Goal: Task Accomplishment & Management: Complete application form

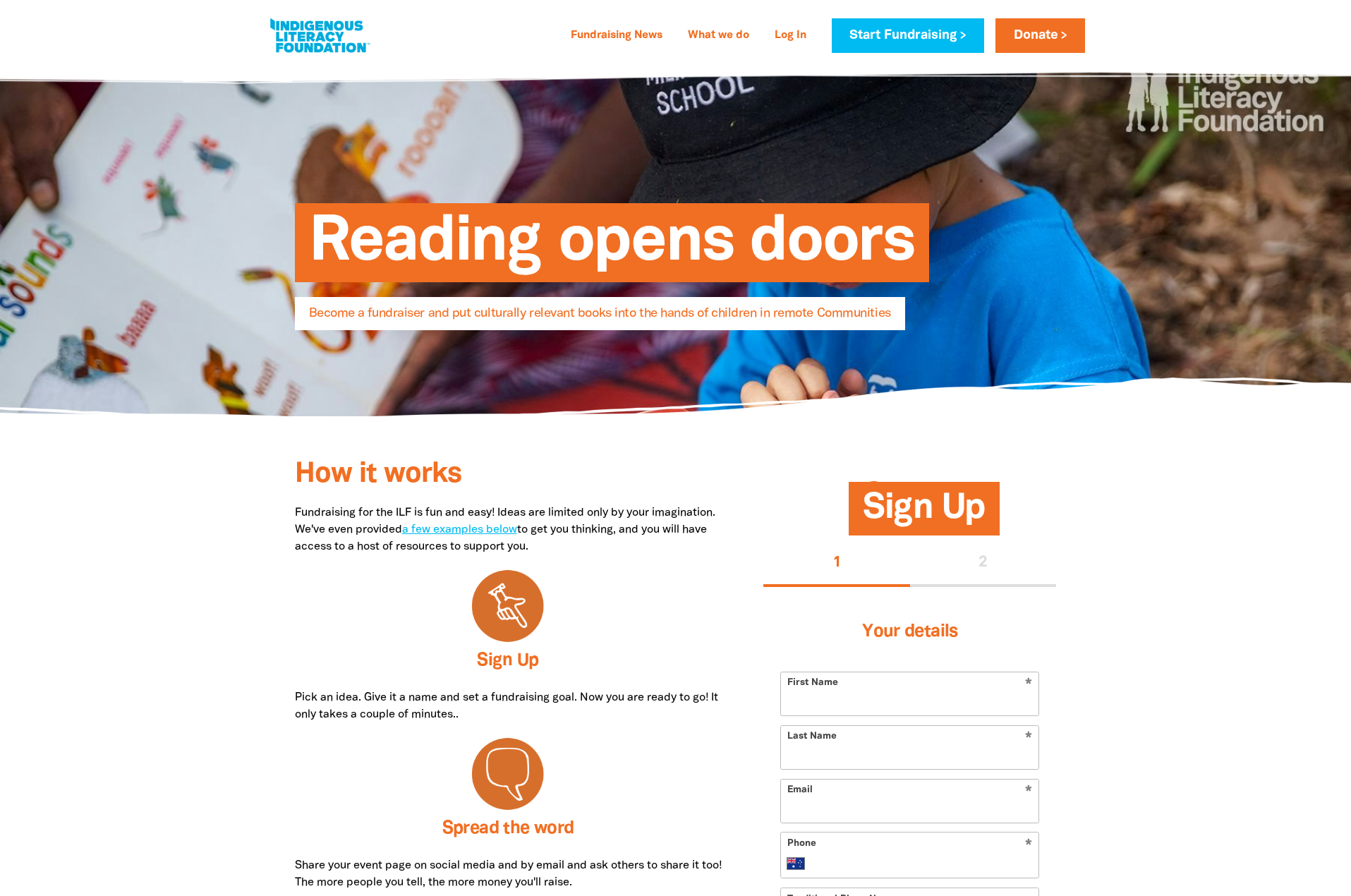
select select "AU"
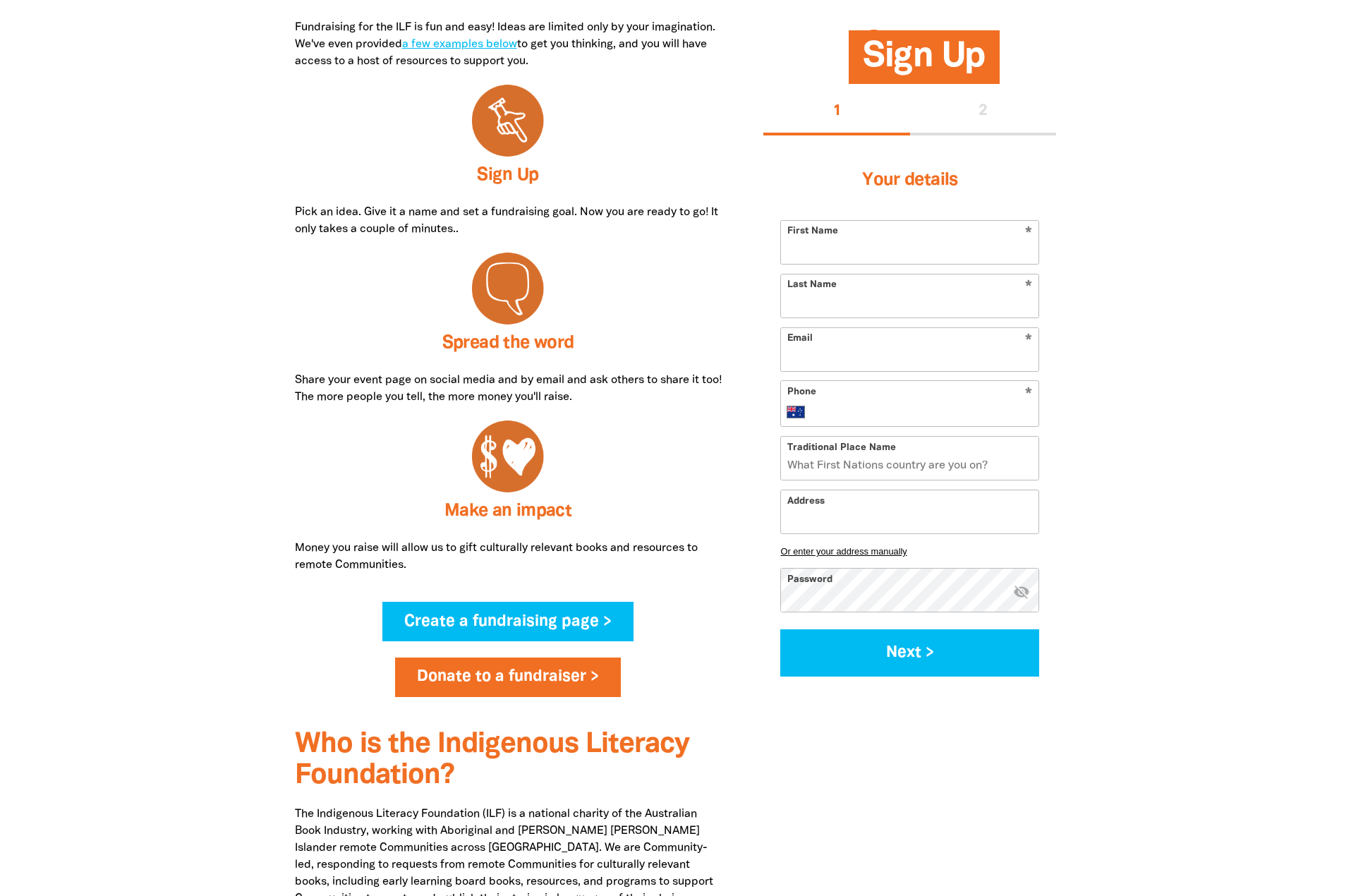
scroll to position [376, 0]
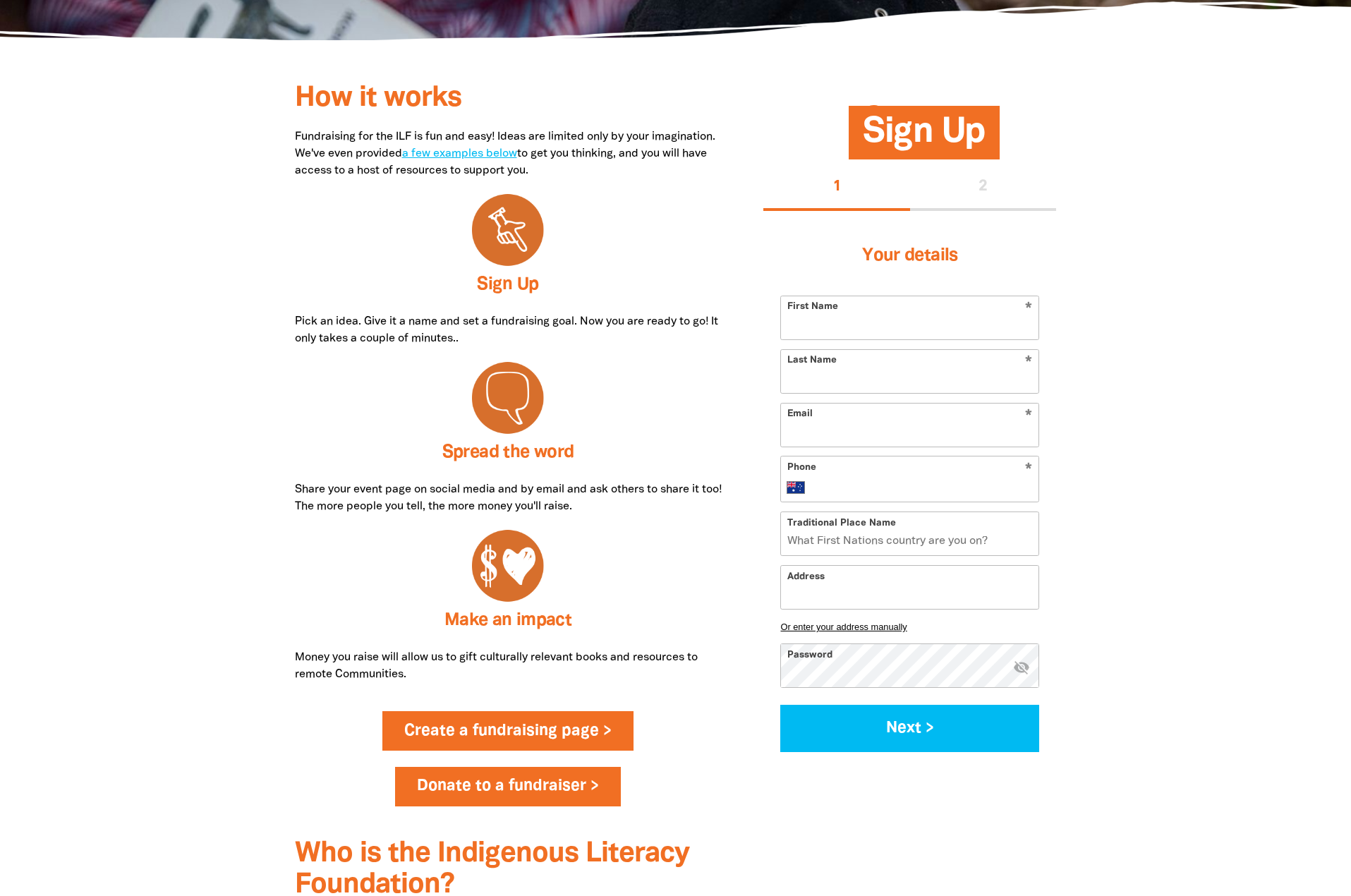
click at [539, 723] on link "Create a fundraising page >" at bounding box center [507, 730] width 251 height 40
select select "AU"
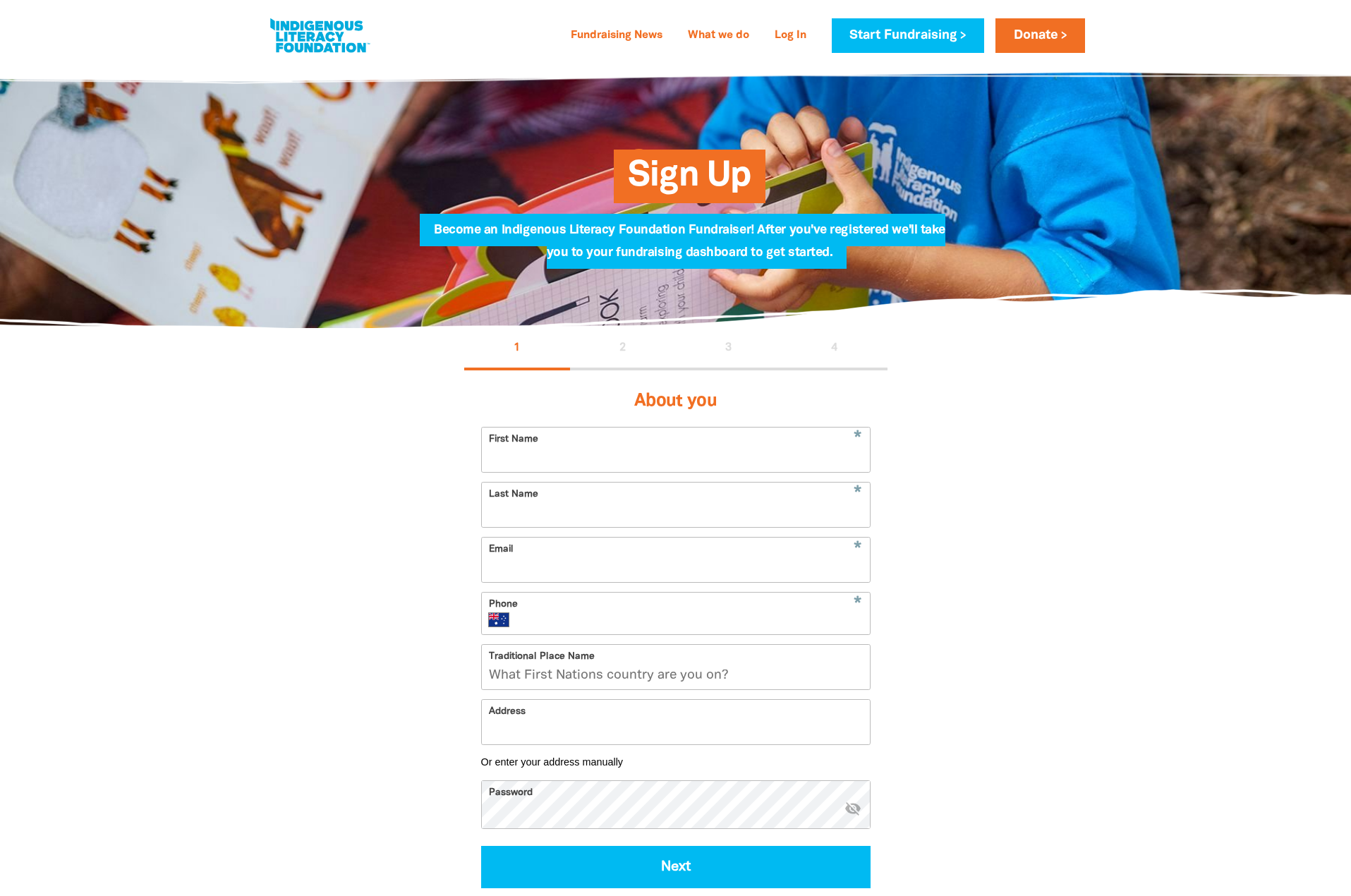
click at [608, 447] on input "First Name" at bounding box center [676, 450] width 388 height 45
type input "Prue"
type input "Gill"
type input "prue.gill@ed.act.edu.au"
type input "+61 422 739 241"
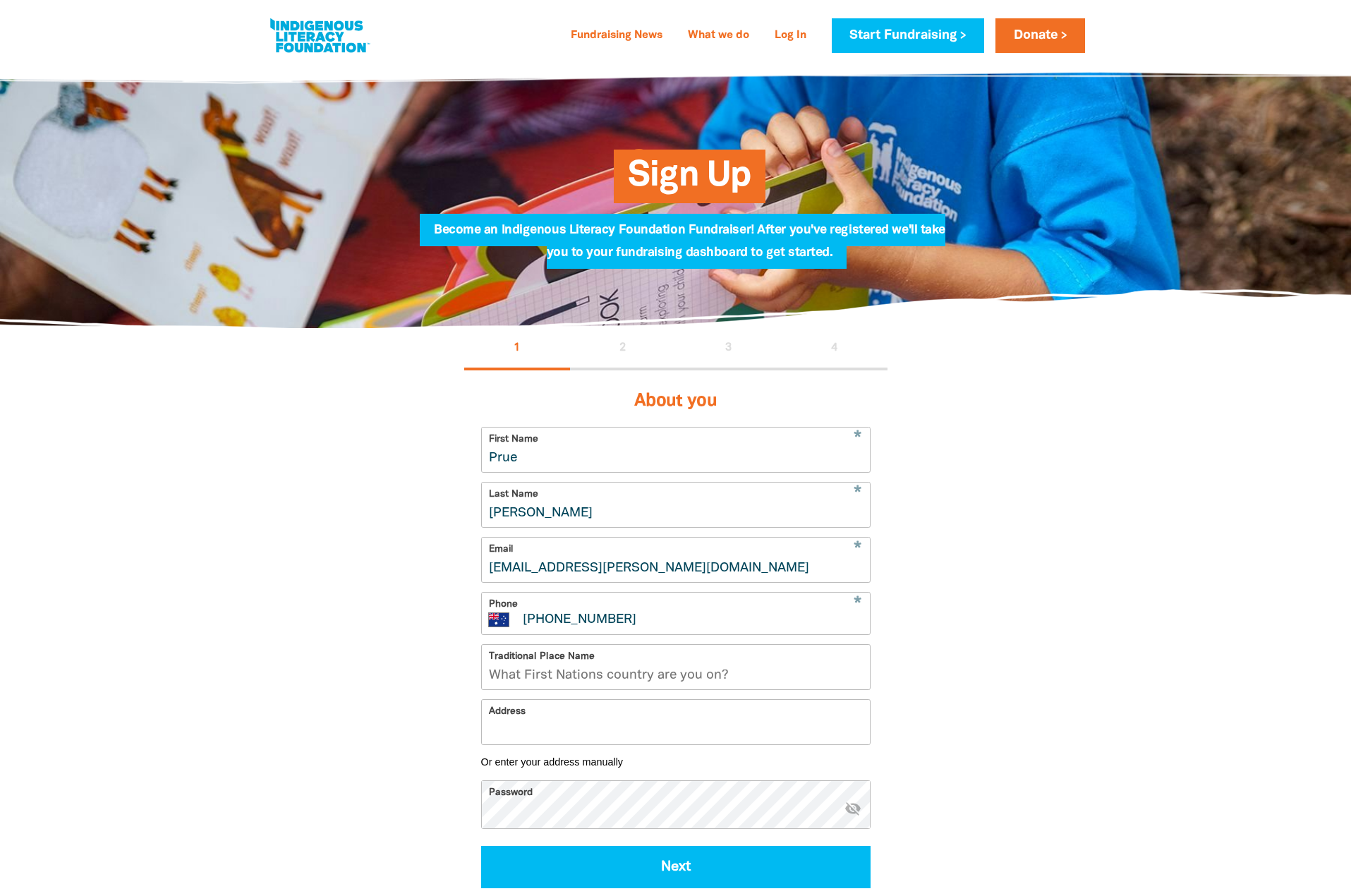
type input "33 Kallara Close"
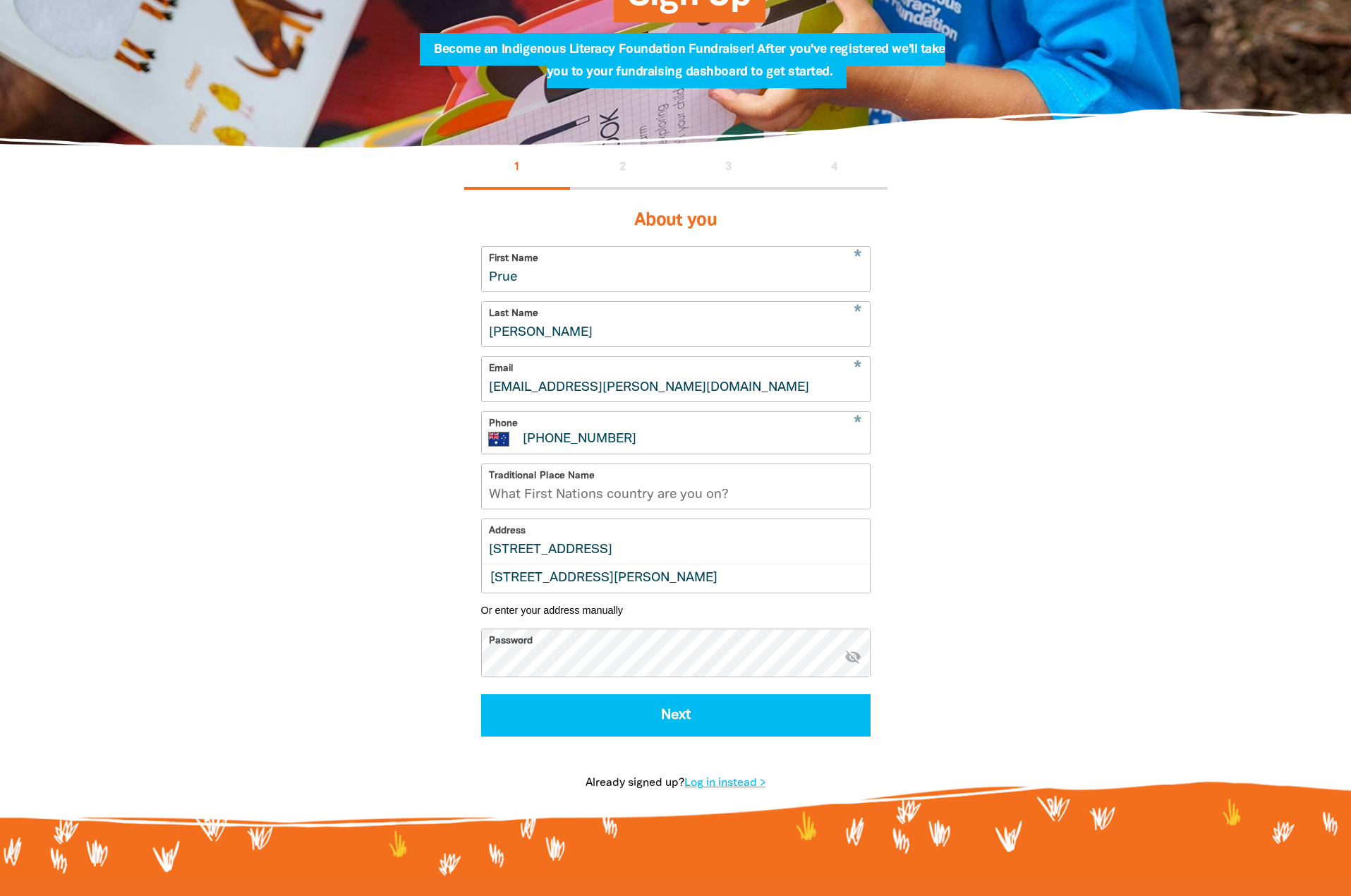
scroll to position [189, 0]
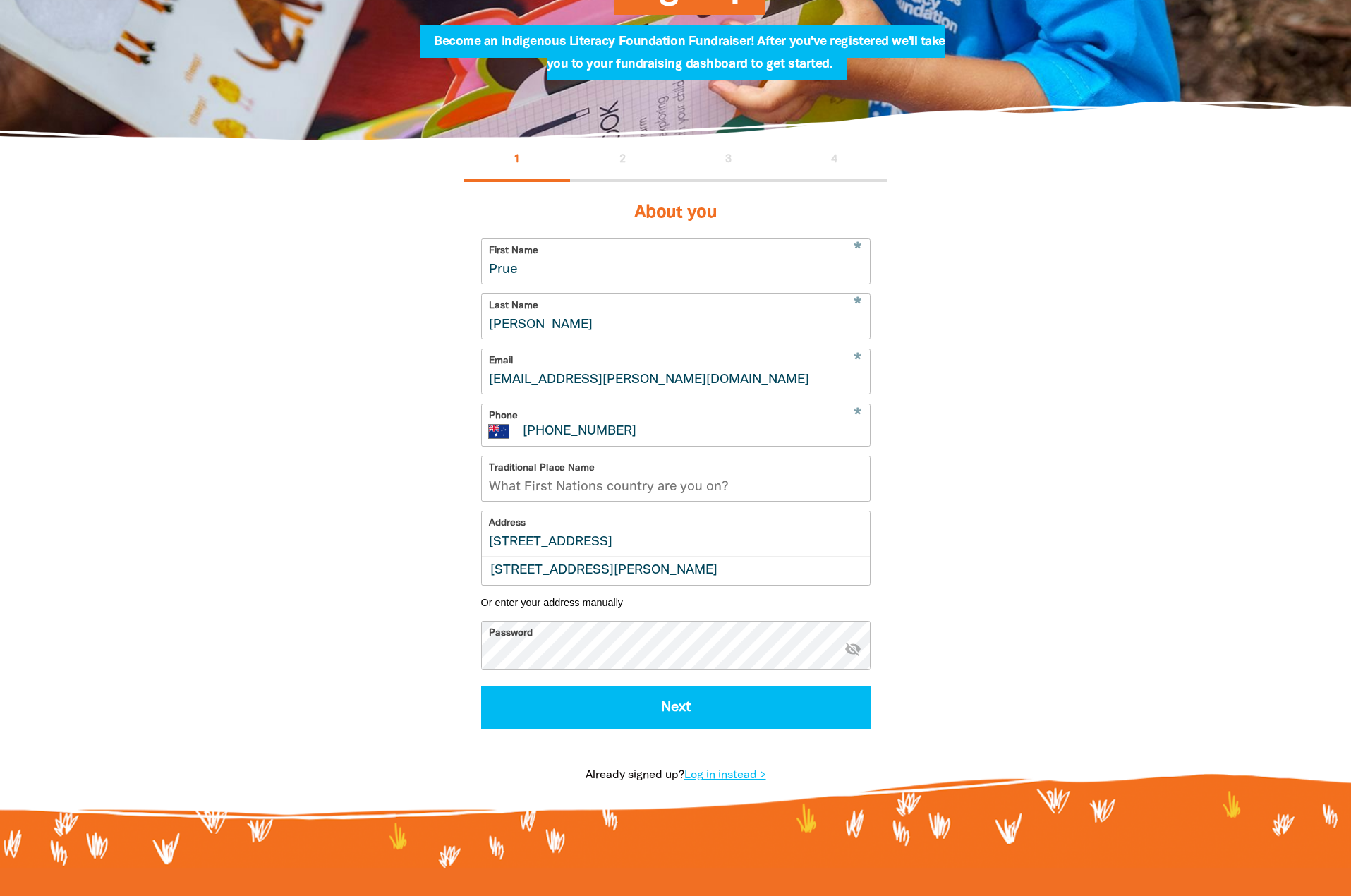
click at [607, 543] on input "33 Kallara Close" at bounding box center [676, 534] width 388 height 45
click at [626, 489] on input "Traditional Place Name" at bounding box center [676, 478] width 388 height 45
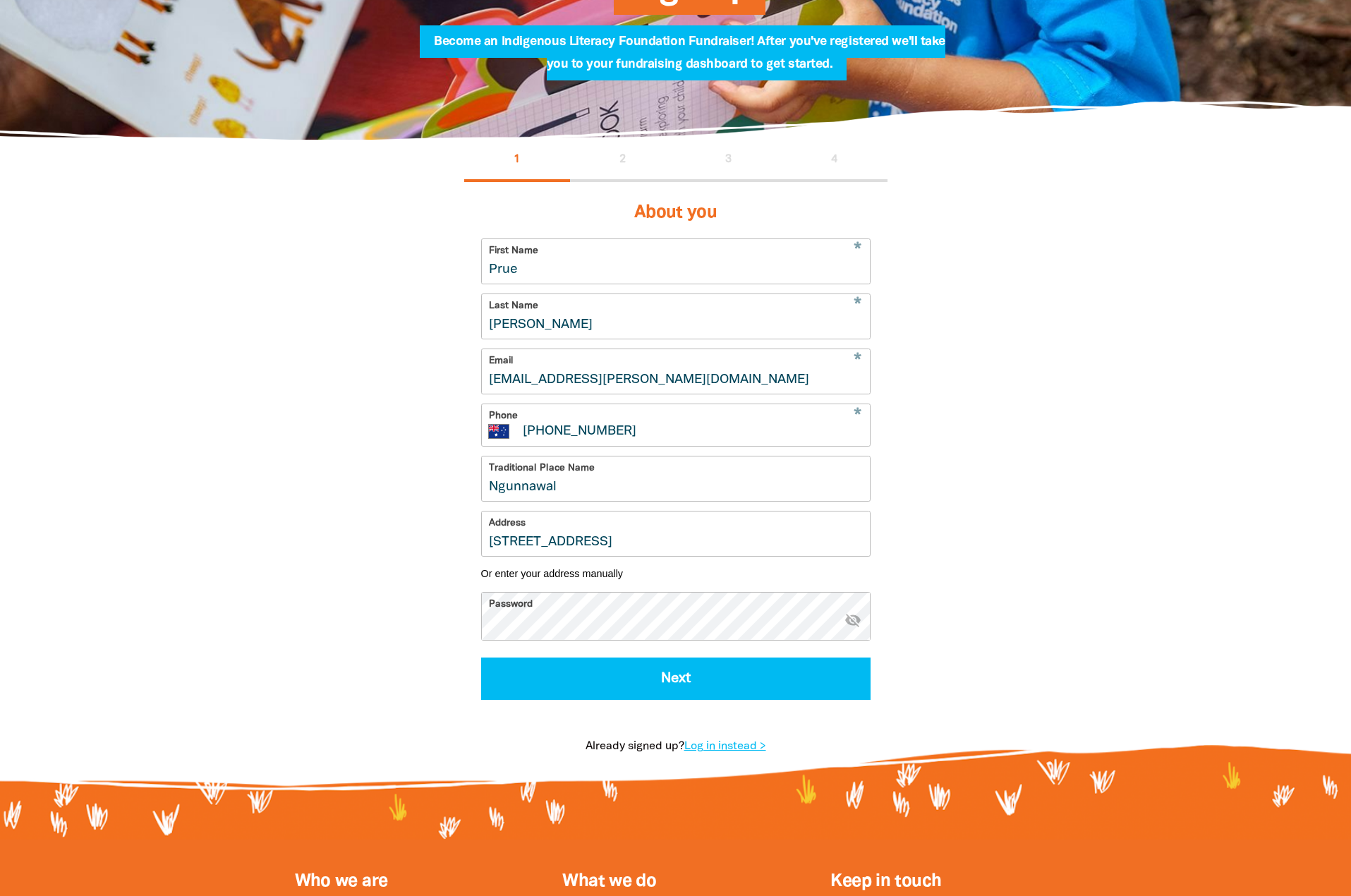
type input "Ngunnawal"
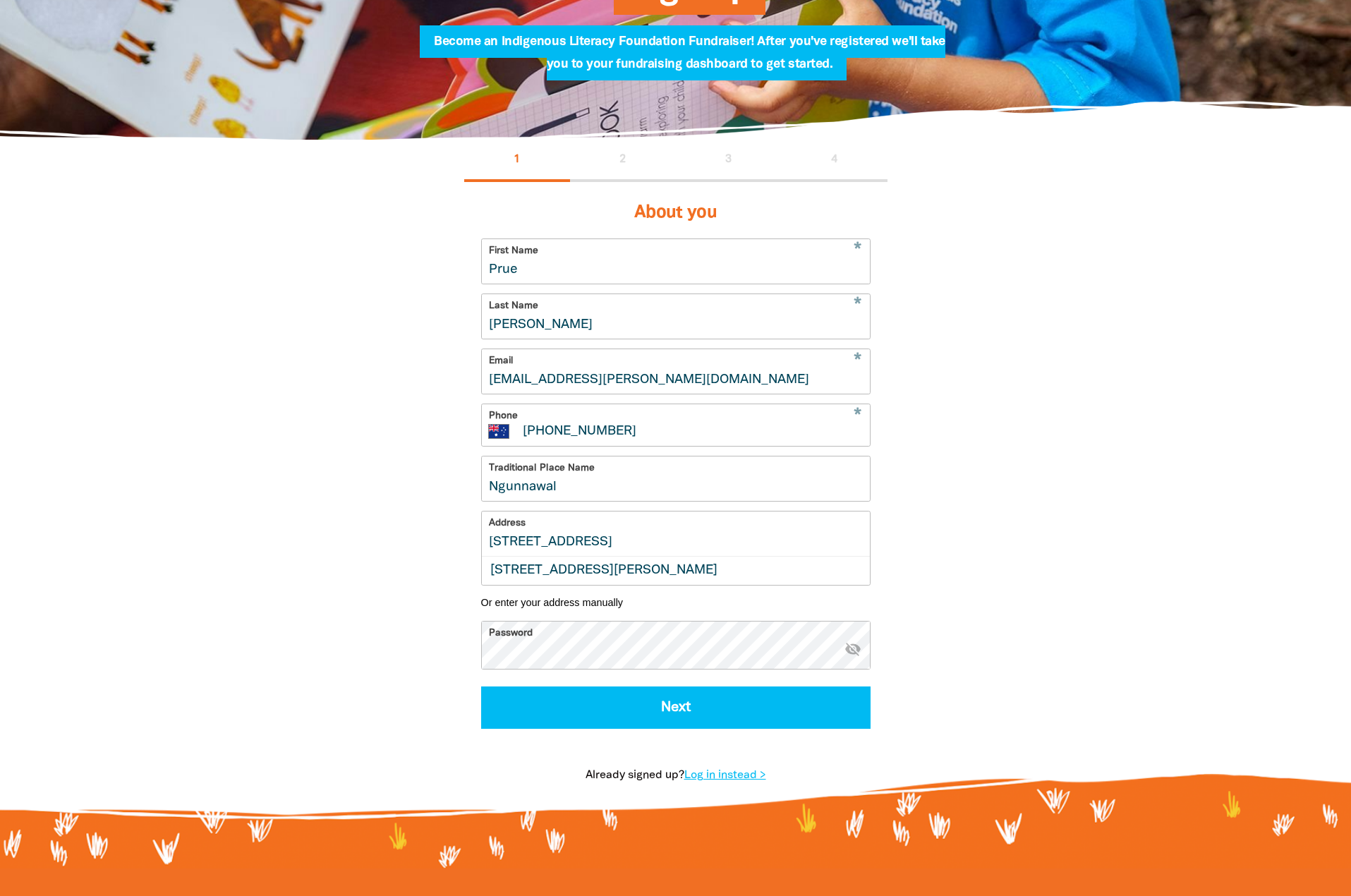
click at [626, 556] on input "33 Kallara Close" at bounding box center [676, 534] width 388 height 45
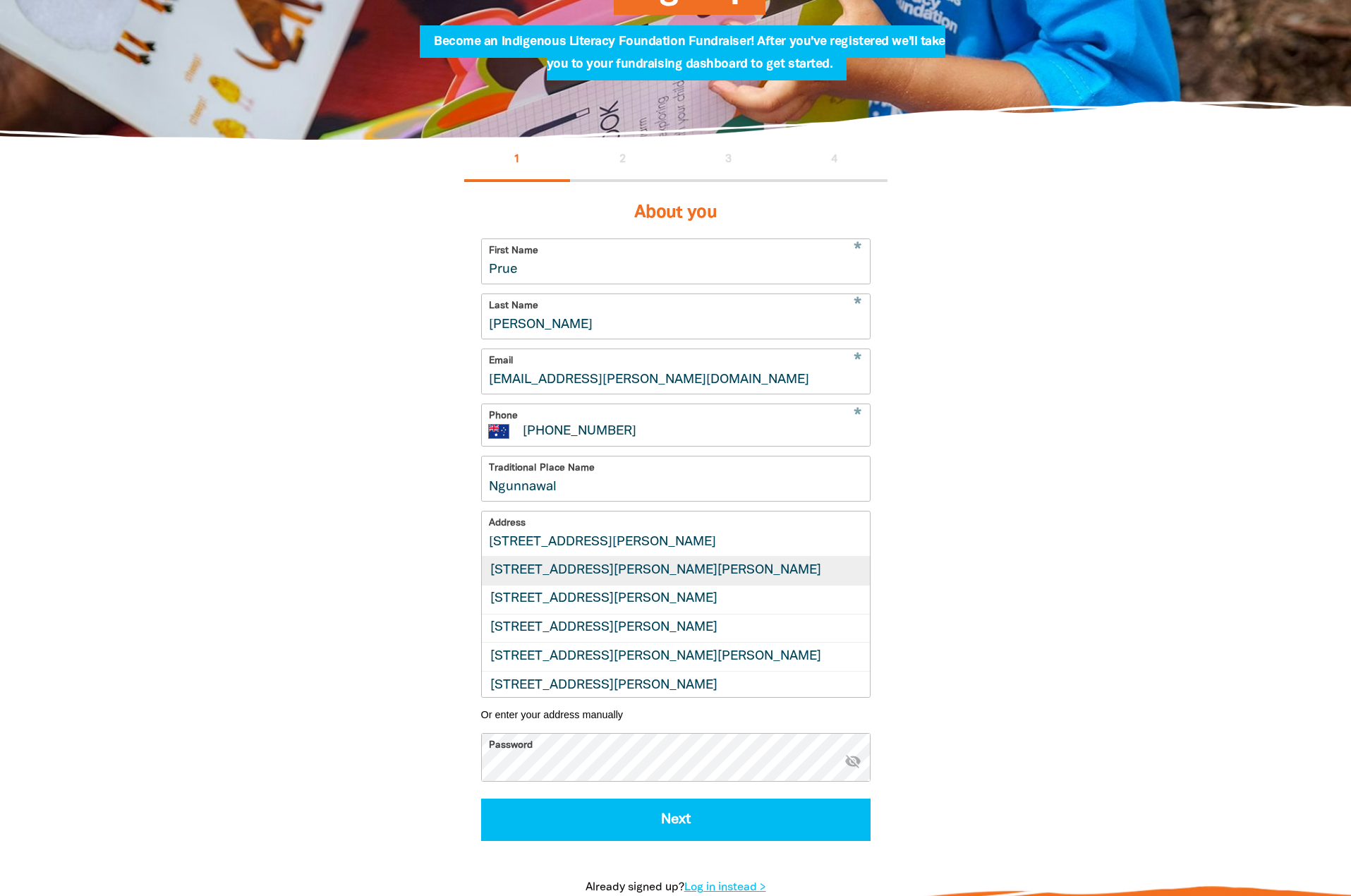
click at [605, 585] on div "2 Sutherland Crescent, TAYLOR ACT 2913" at bounding box center [676, 570] width 388 height 28
type input "2 Sutherland Crescent, TAYLOR ACT 2913"
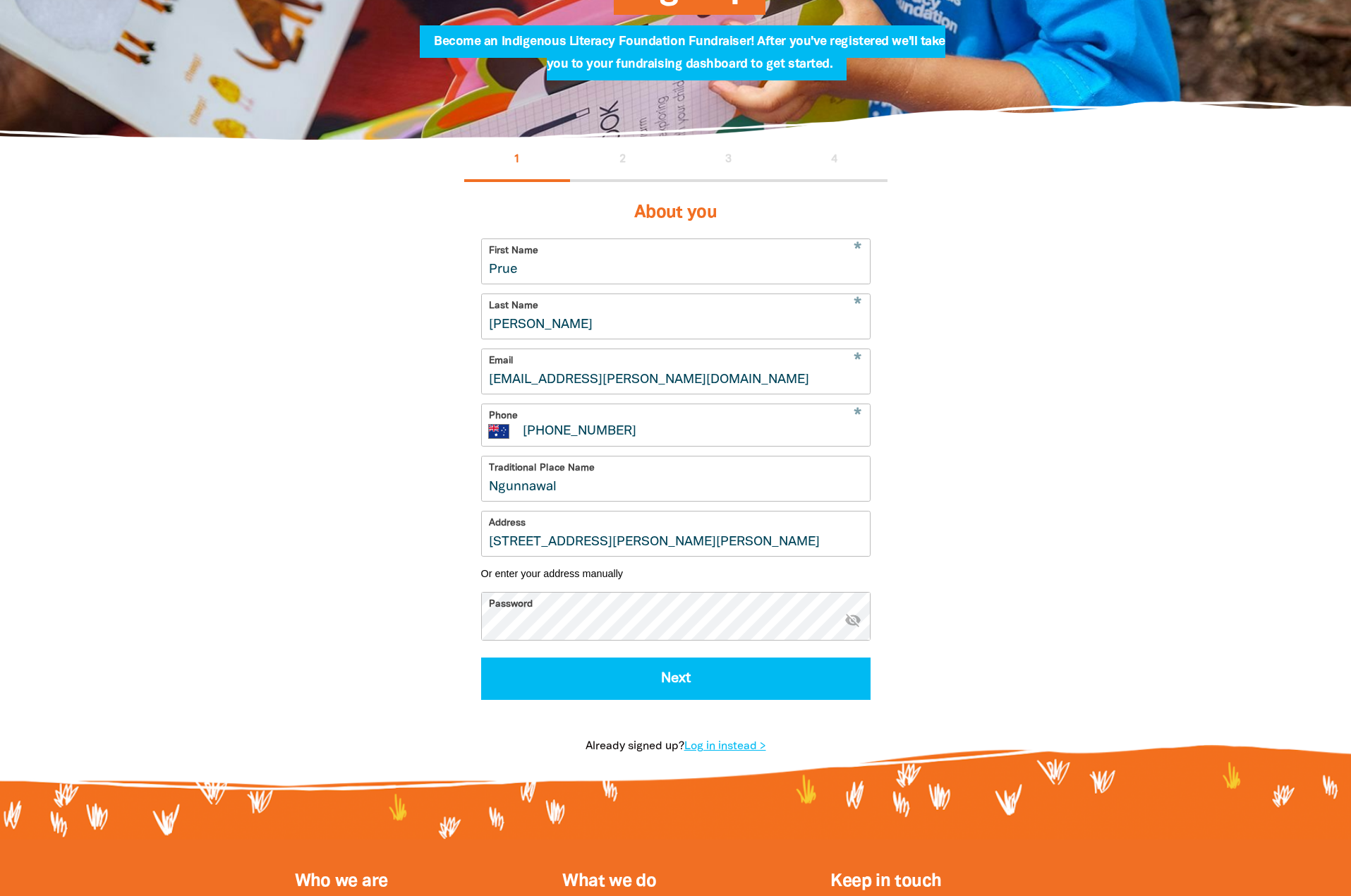
click at [618, 716] on div "About you * First Name Prue * Last Name Gill * Email prue.gill@ed.act.edu.au * …" at bounding box center [675, 449] width 423 height 534
click at [628, 700] on button "Next" at bounding box center [676, 678] width 390 height 43
click at [855, 628] on icon "visibility_off" at bounding box center [852, 618] width 17 height 17
click at [469, 638] on div "About you * First Name Prue * Last Name Gill * Email prue.gill@ed.act.edu.au * …" at bounding box center [675, 449] width 423 height 534
click at [698, 698] on button "Next" at bounding box center [676, 678] width 390 height 43
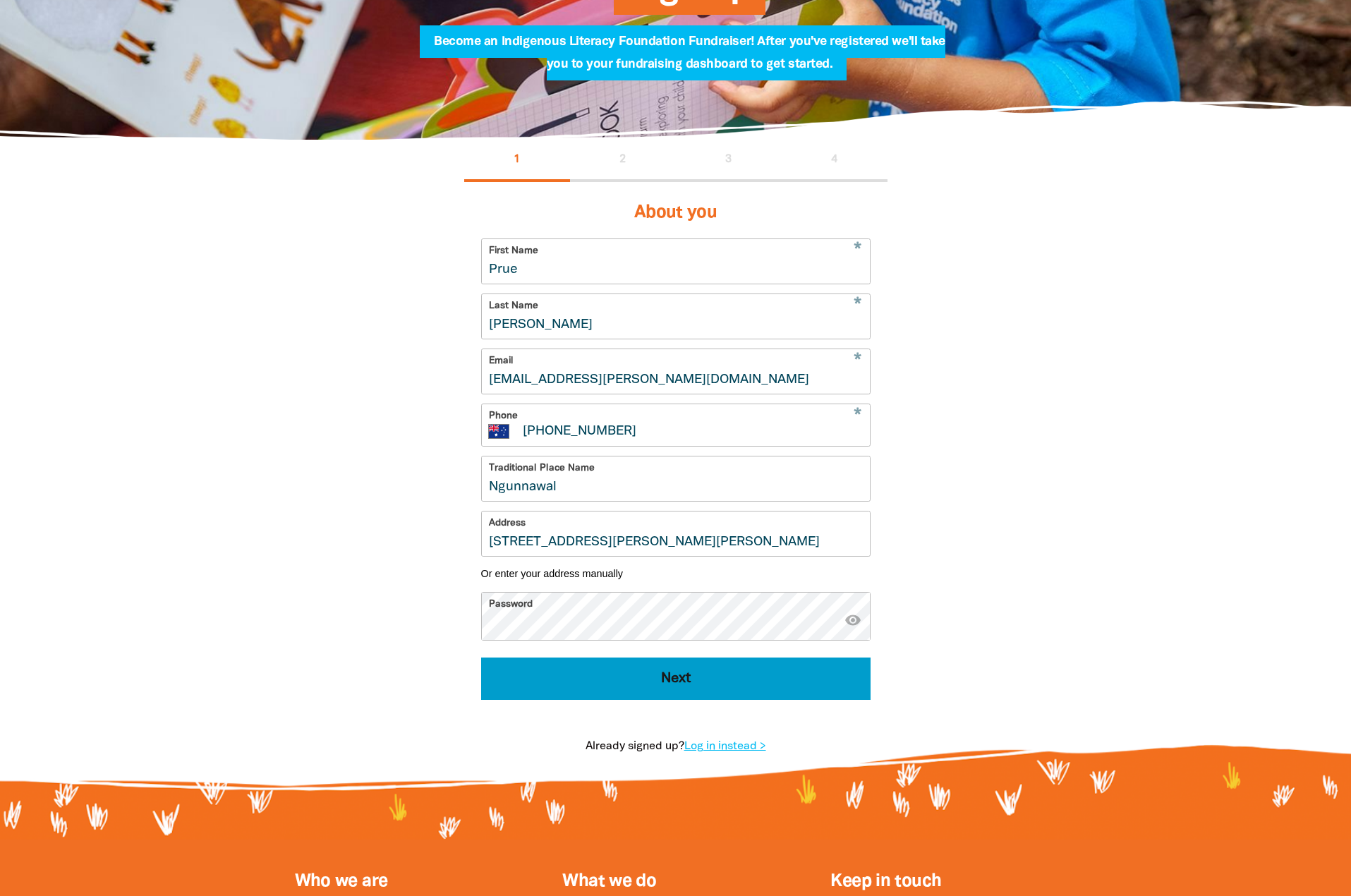
select select "No"
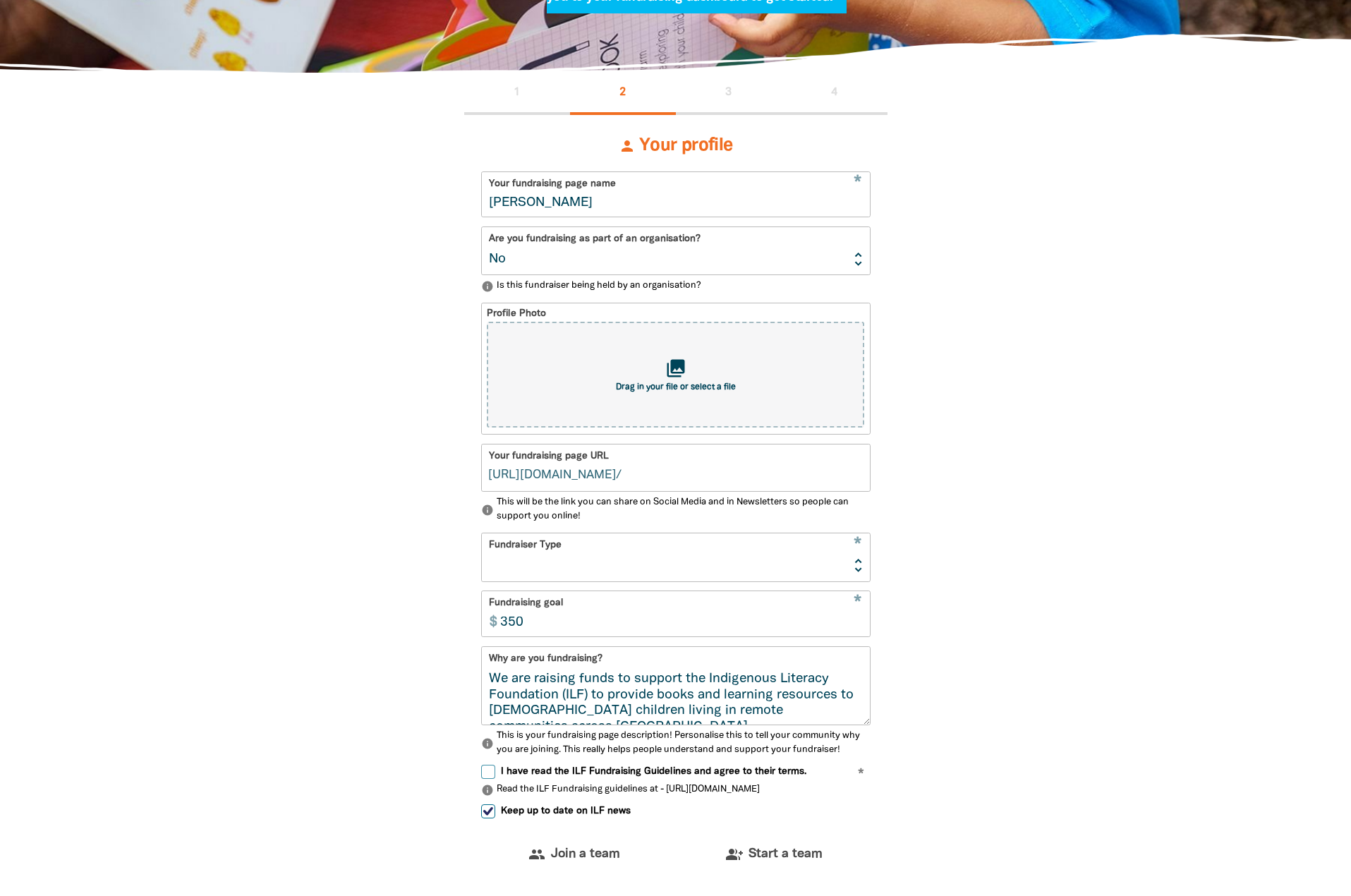
scroll to position [301, 0]
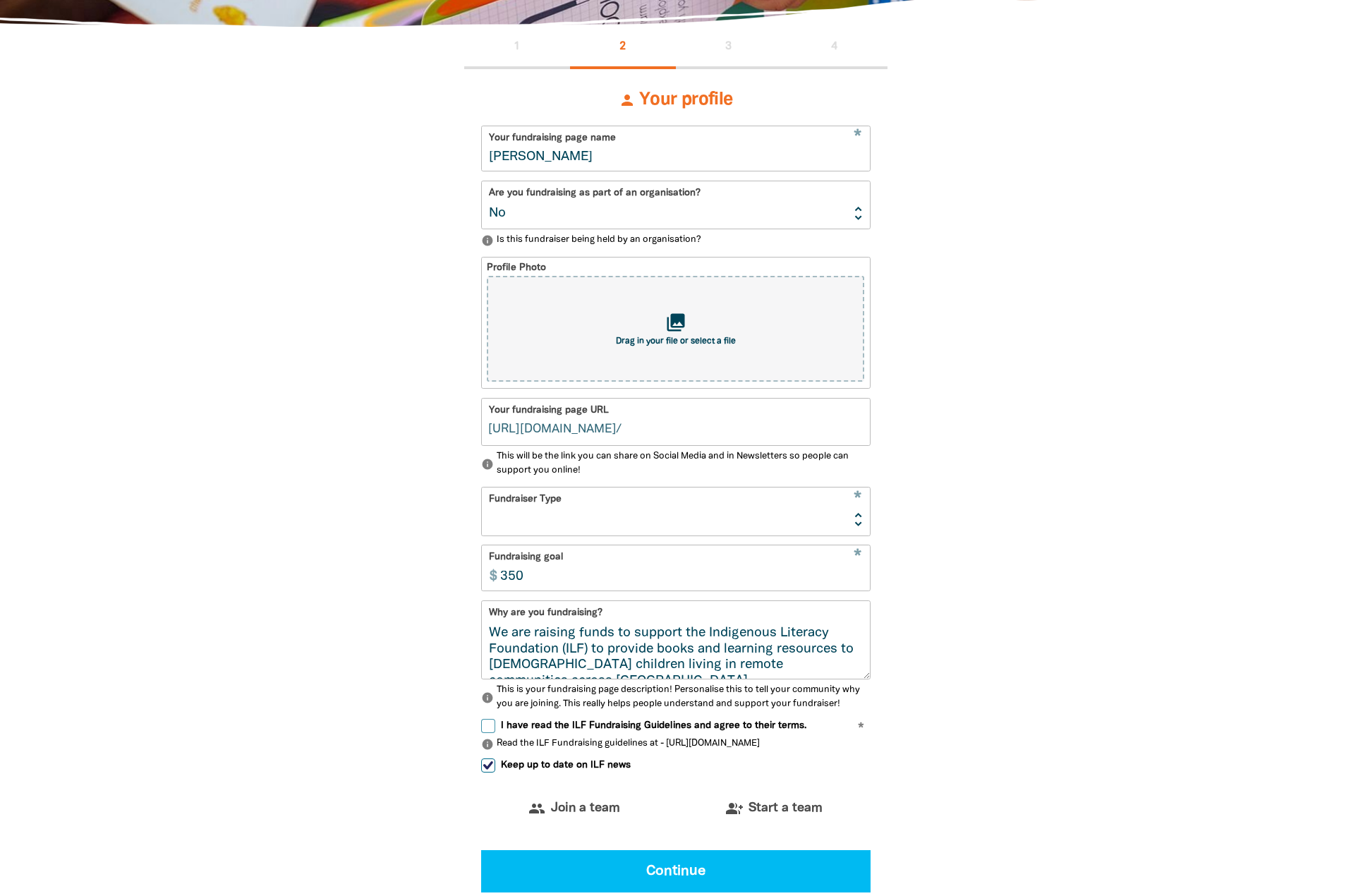
type input "prue-gill"
click at [610, 136] on input "Prue Gill" at bounding box center [676, 149] width 388 height 45
drag, startPoint x: 598, startPoint y: 163, endPoint x: 404, endPoint y: 160, distance: 194.0
click at [404, 160] on div "1 2 3 4 person Your profile * Your fundraising page name Prue Gill Are you fund…" at bounding box center [676, 514] width 847 height 975
type input "A"
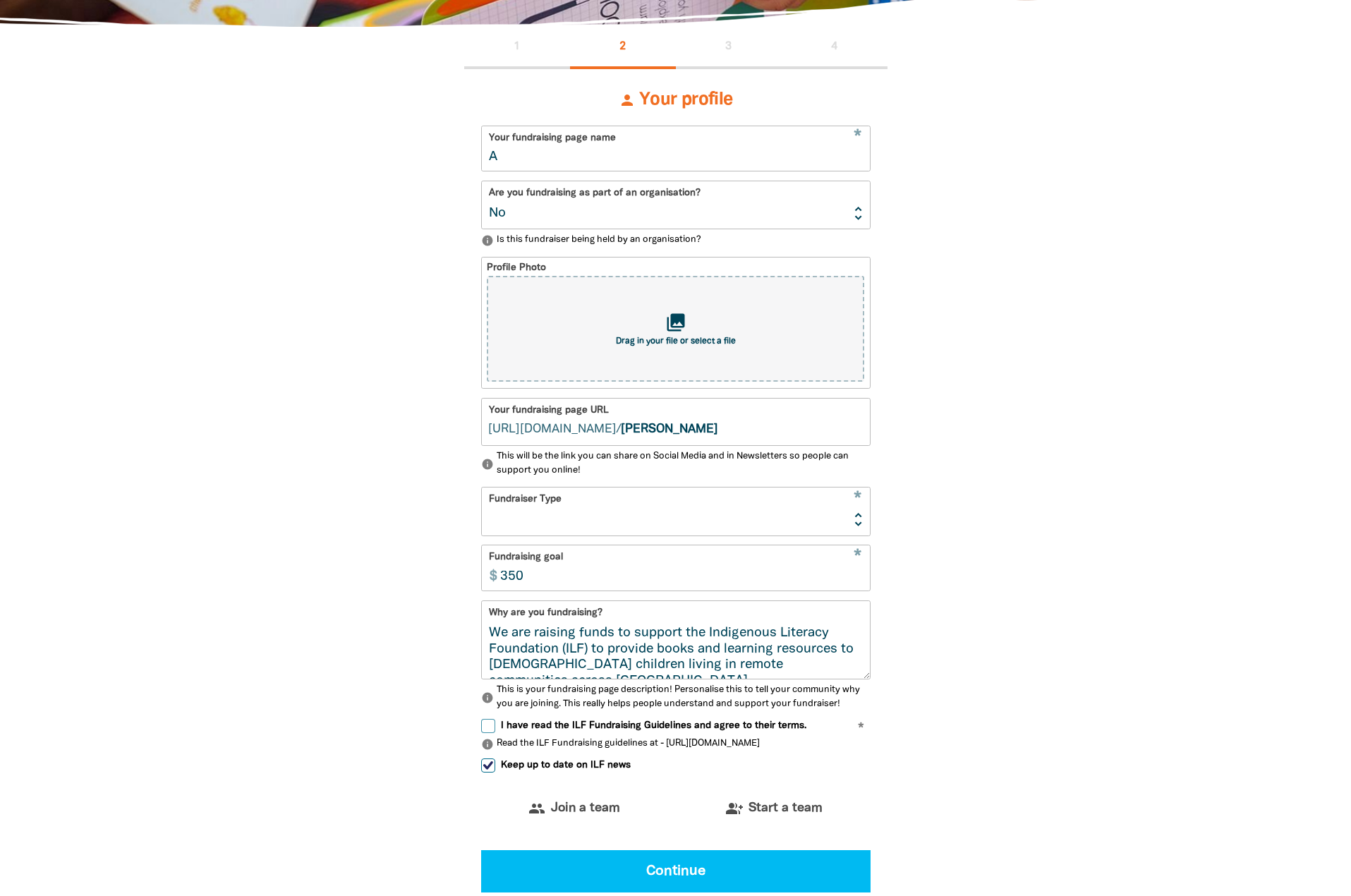
type input "a"
type input "Aunty A"
type input "auntya"
type input "Aunty Agnes Shea High School"
type input "auntyagnessheahighschool"
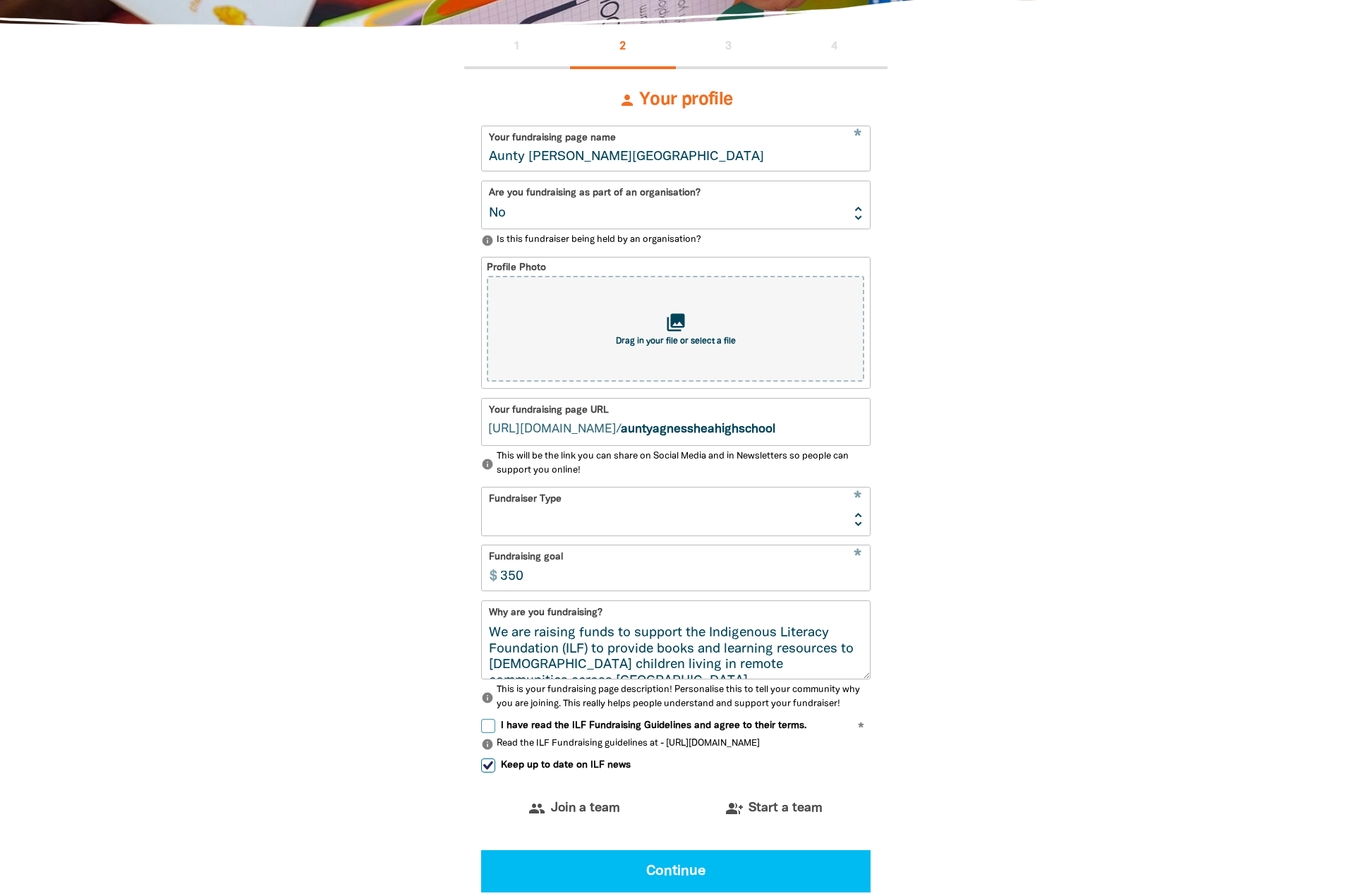
click at [519, 207] on select "Yes No" at bounding box center [676, 204] width 388 height 48
select select "Yes"
click at [482, 184] on select "Yes No" at bounding box center [676, 204] width 388 height 48
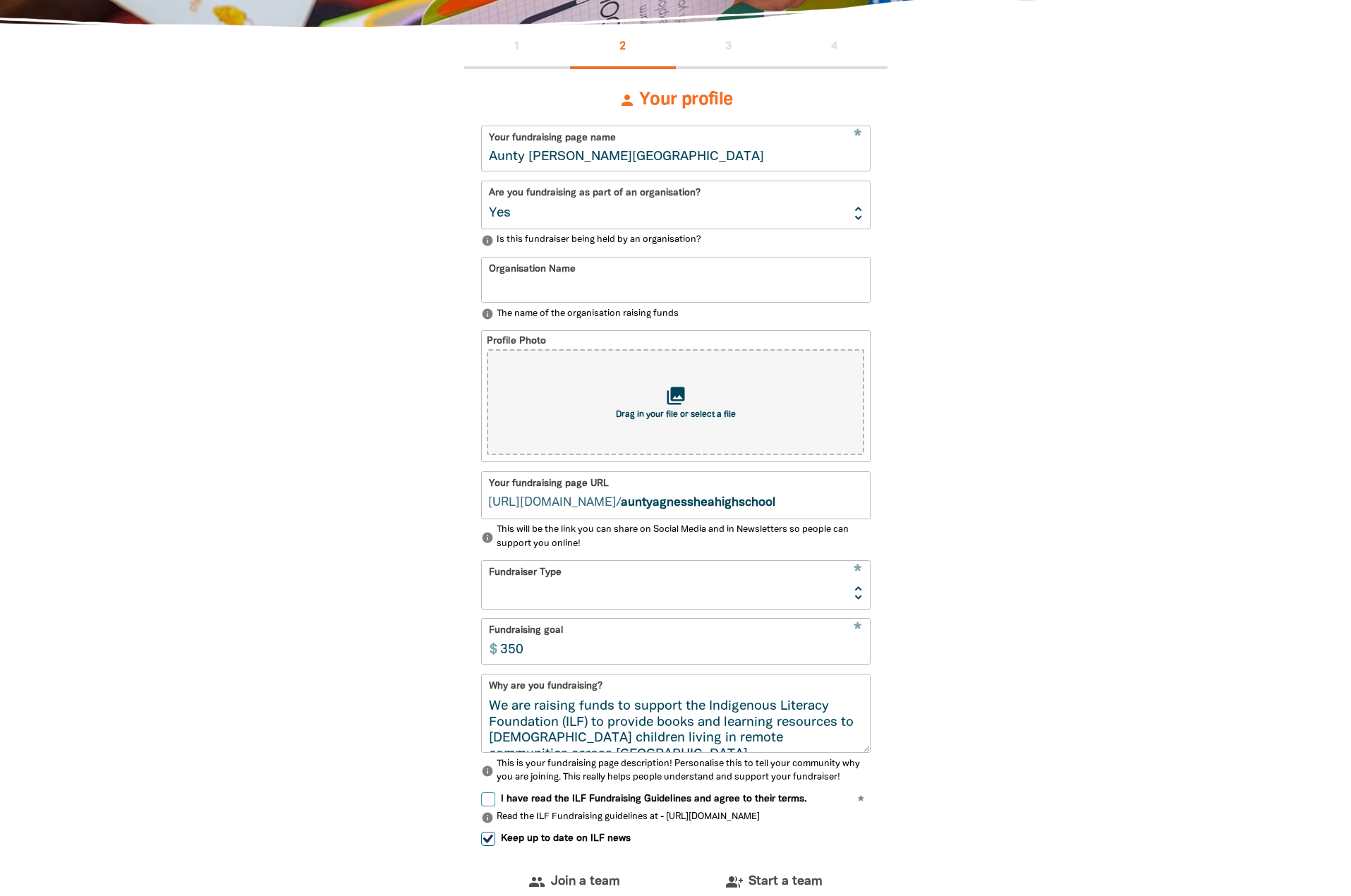
click at [591, 293] on input "Organisation Name" at bounding box center [676, 280] width 388 height 45
type input "Aunty Agnes Shea High School"
click at [544, 593] on select "Event Activity Donations Instead of Gifts Business School or Library In Memoriam" at bounding box center [676, 584] width 388 height 48
select select "School"
click at [482, 567] on select "Event Activity Donations Instead of Gifts Business School or Library In Memoriam" at bounding box center [676, 584] width 388 height 48
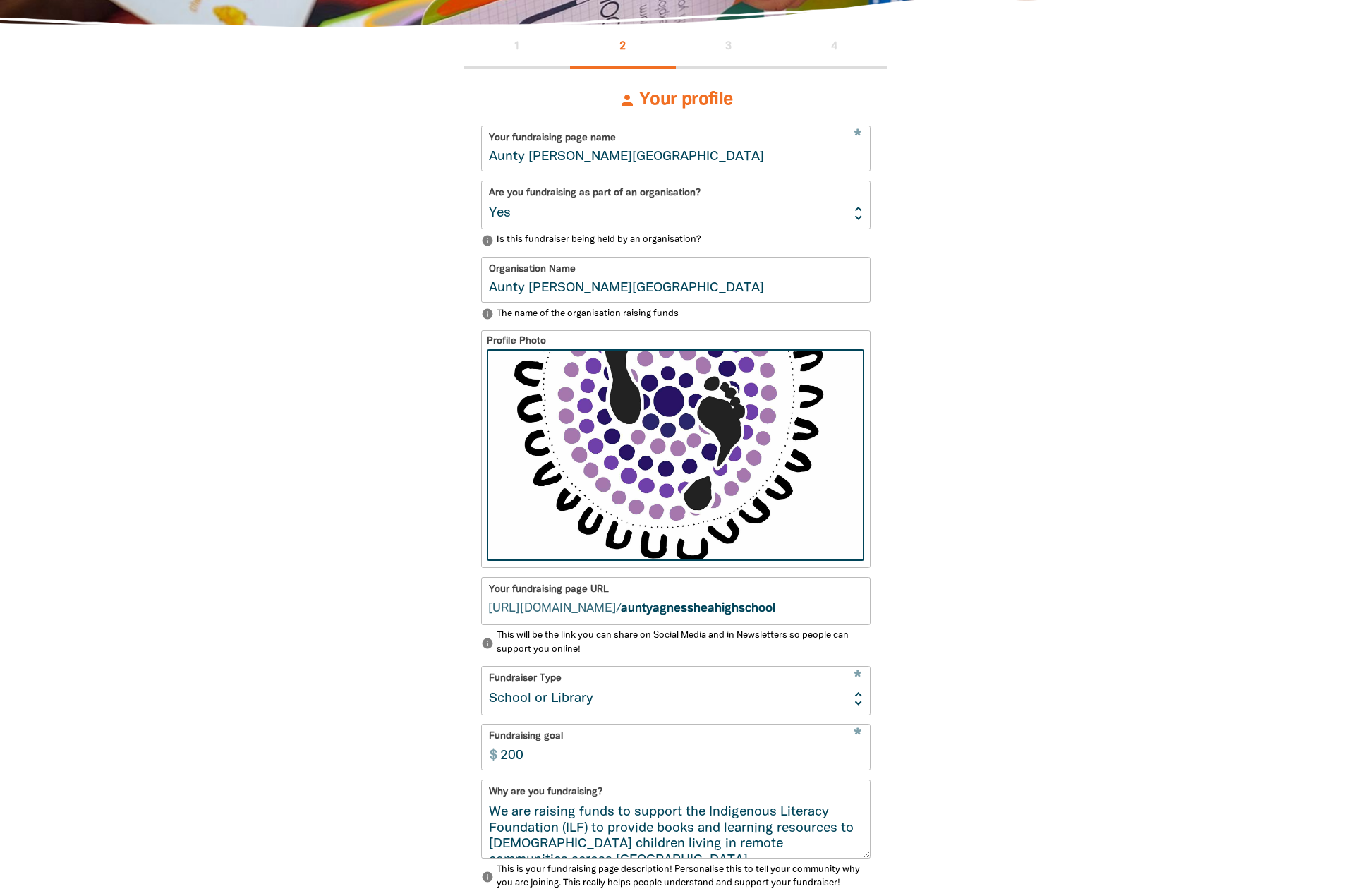
type input "200"
drag, startPoint x: 1036, startPoint y: 691, endPoint x: 1049, endPoint y: 679, distance: 17.7
click at [1038, 690] on div "1 2 3 4 person Your profile * Your fundraising page name Aunty Agnes Shea High …" at bounding box center [676, 603] width 847 height 1154
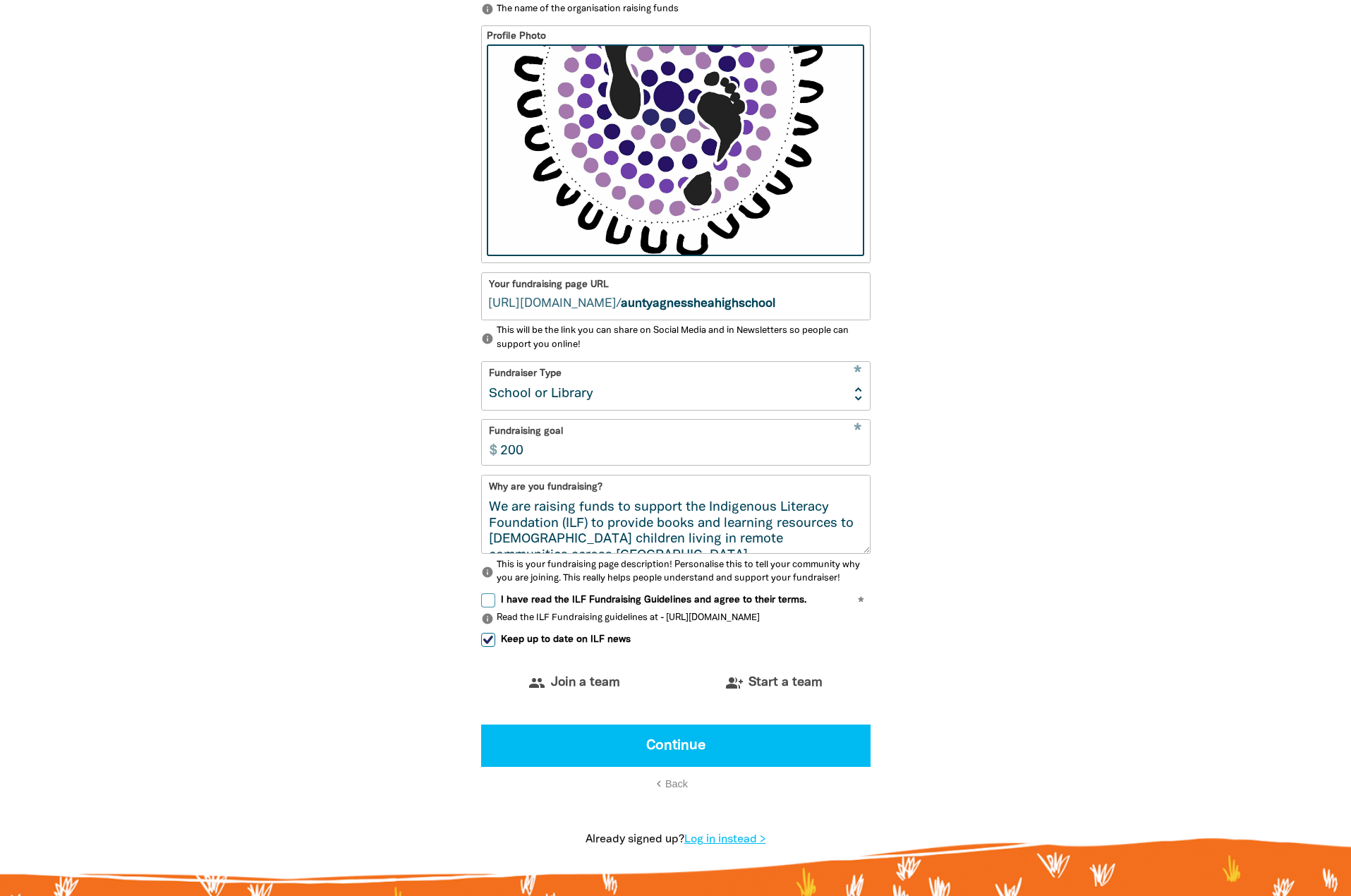
scroll to position [677, 0]
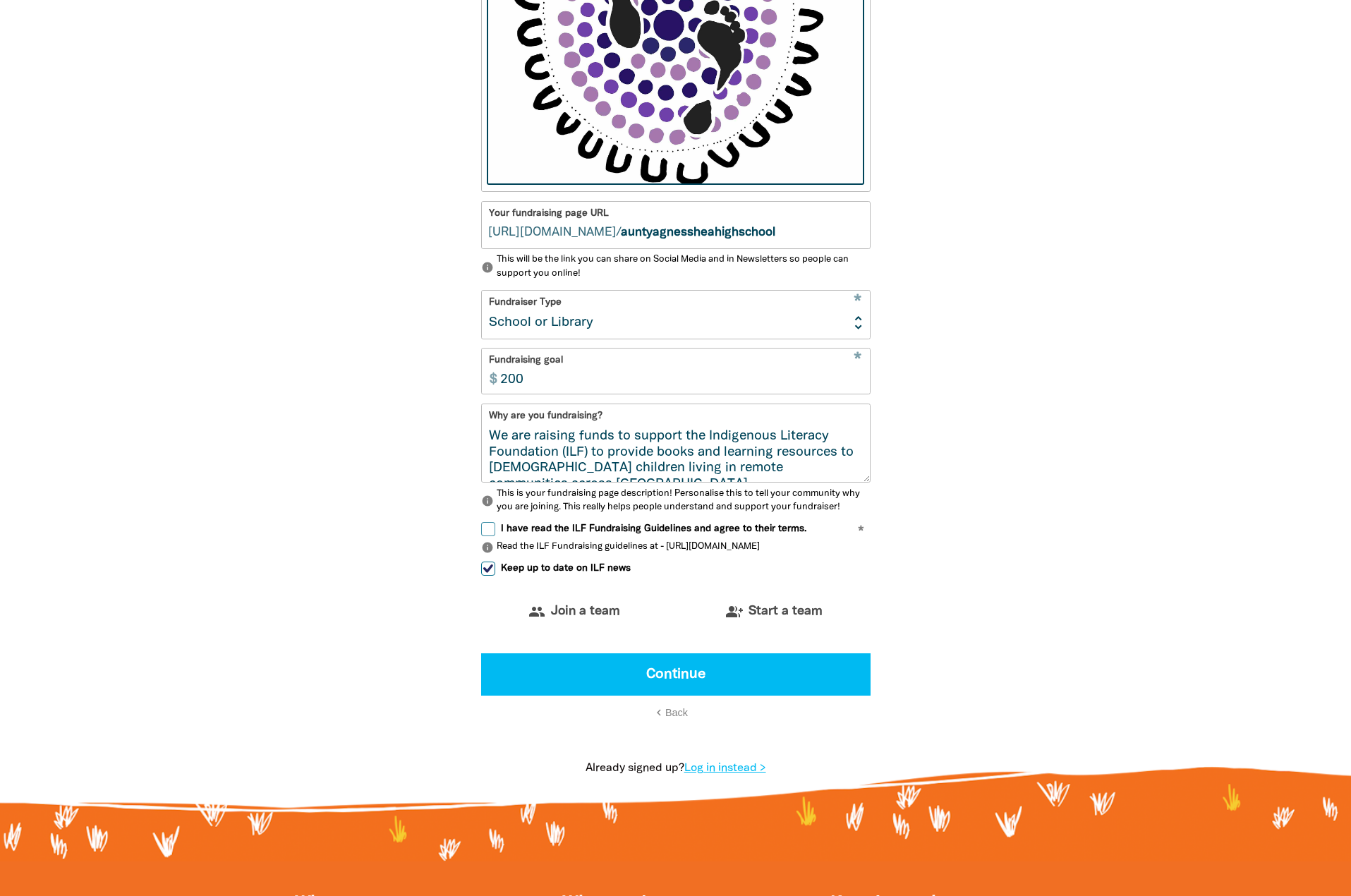
click at [488, 535] on input "I have read the ILF Fundraising Guidelines and agree to their terms." at bounding box center [488, 529] width 15 height 15
checkbox input "true"
click at [491, 575] on input "Keep up to date on ILF news" at bounding box center [488, 569] width 15 height 15
checkbox input "false"
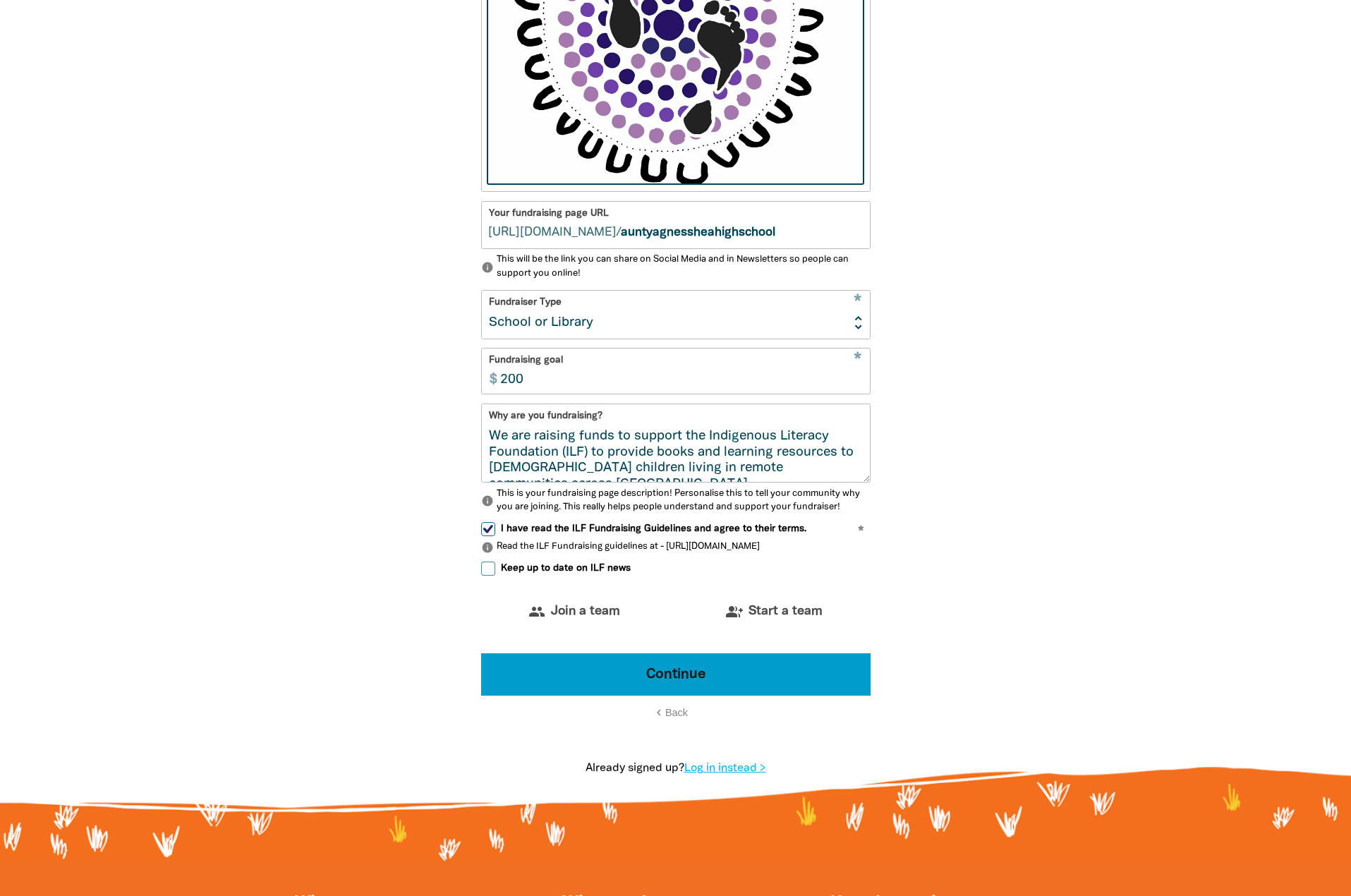
click at [680, 695] on button "Continue" at bounding box center [676, 674] width 390 height 43
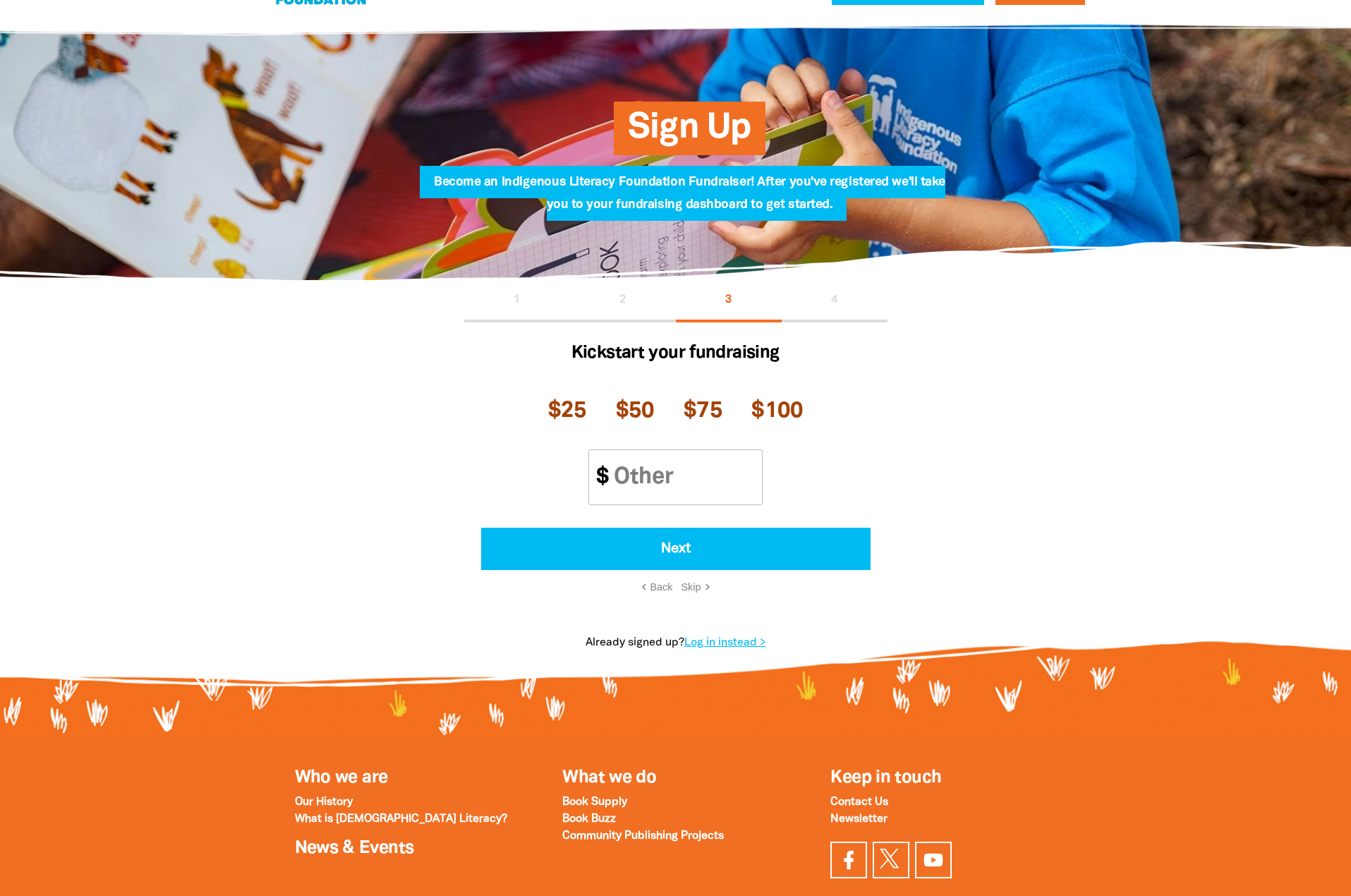
scroll to position [46, 0]
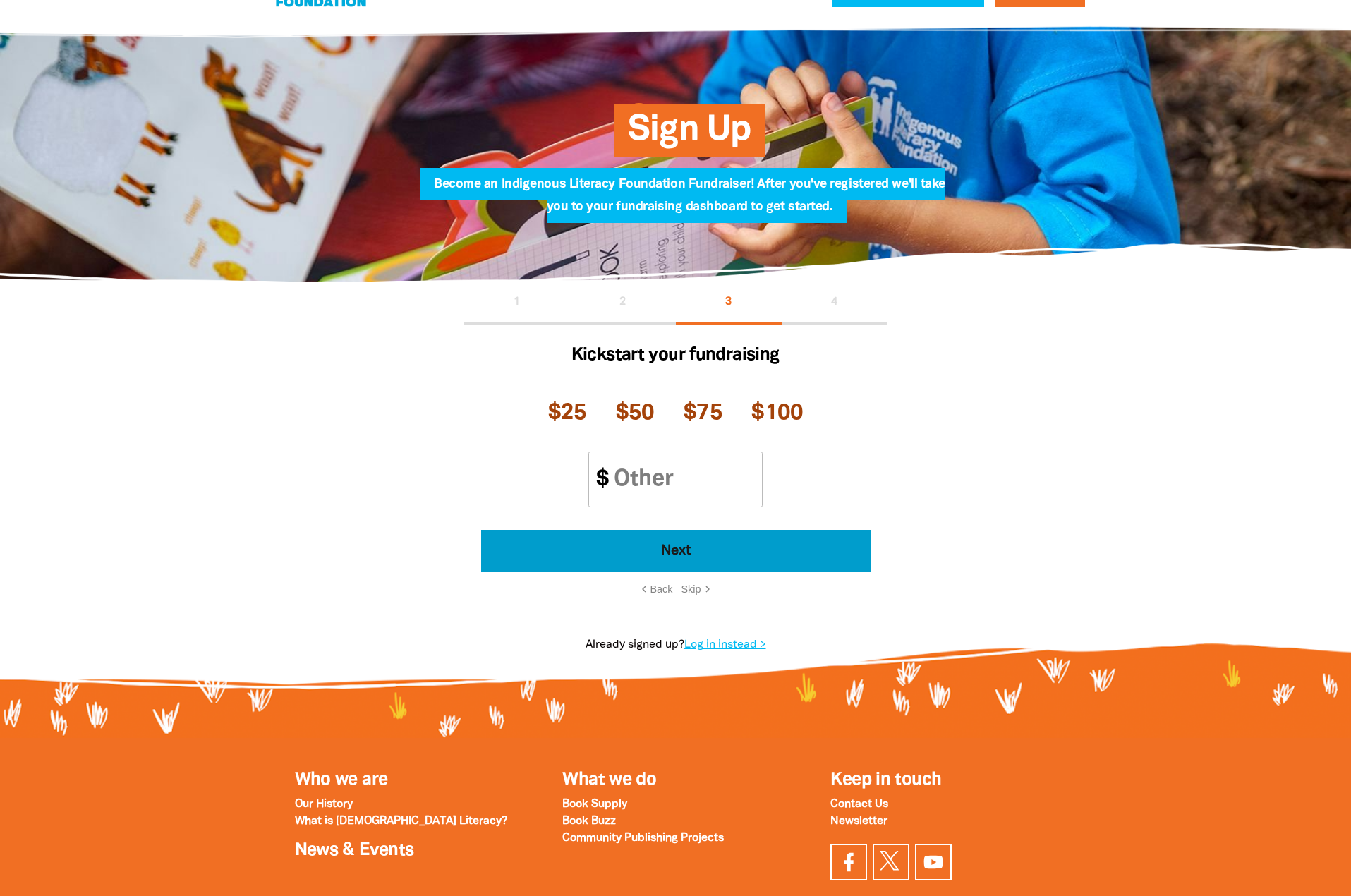
drag, startPoint x: 661, startPoint y: 547, endPoint x: 693, endPoint y: 590, distance: 53.6
click at [693, 590] on div "Next chevron_left Back Skip chevron_right" at bounding box center [676, 564] width 390 height 68
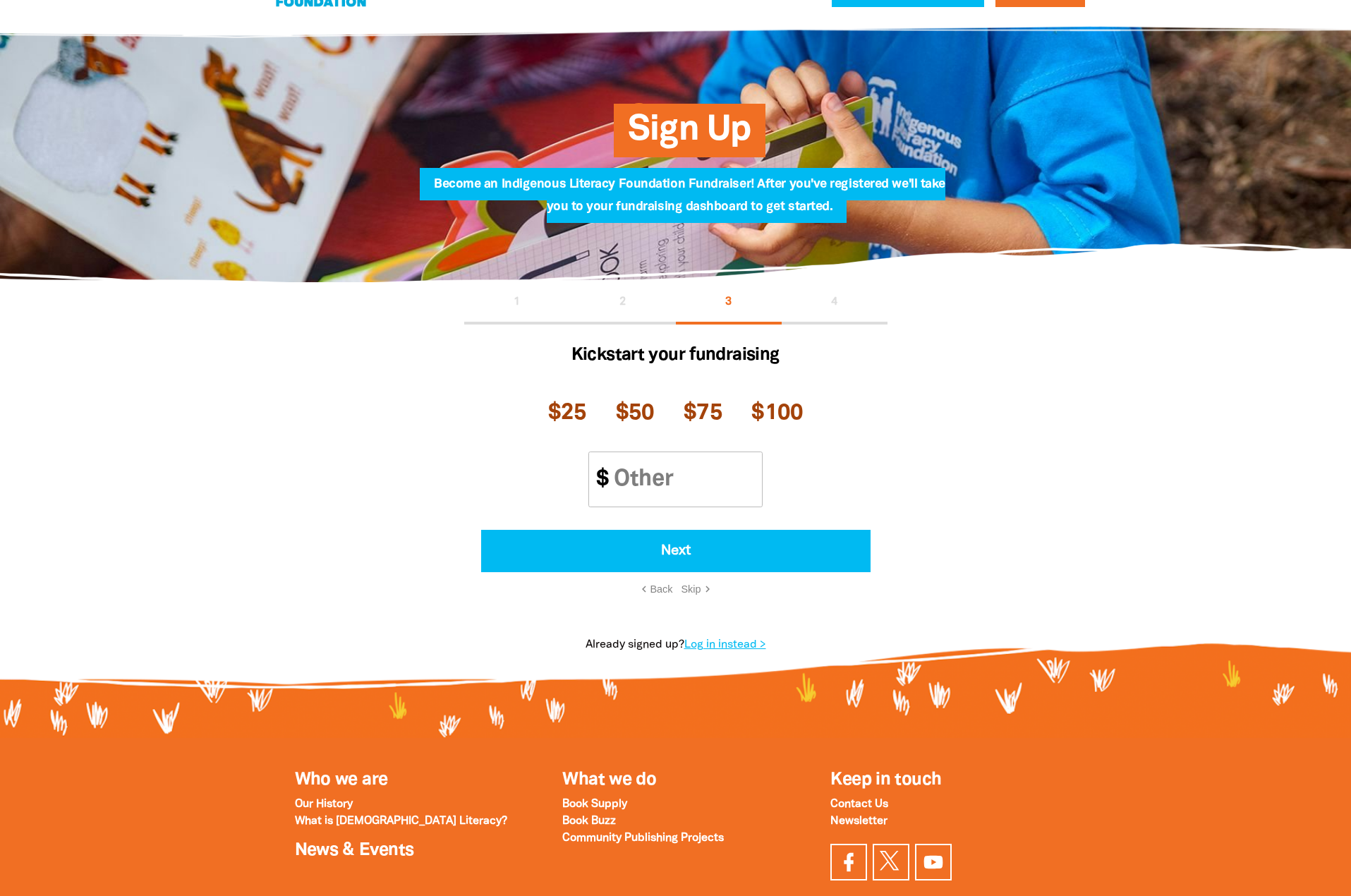
click at [691, 589] on span "Skip" at bounding box center [691, 589] width 19 height 12
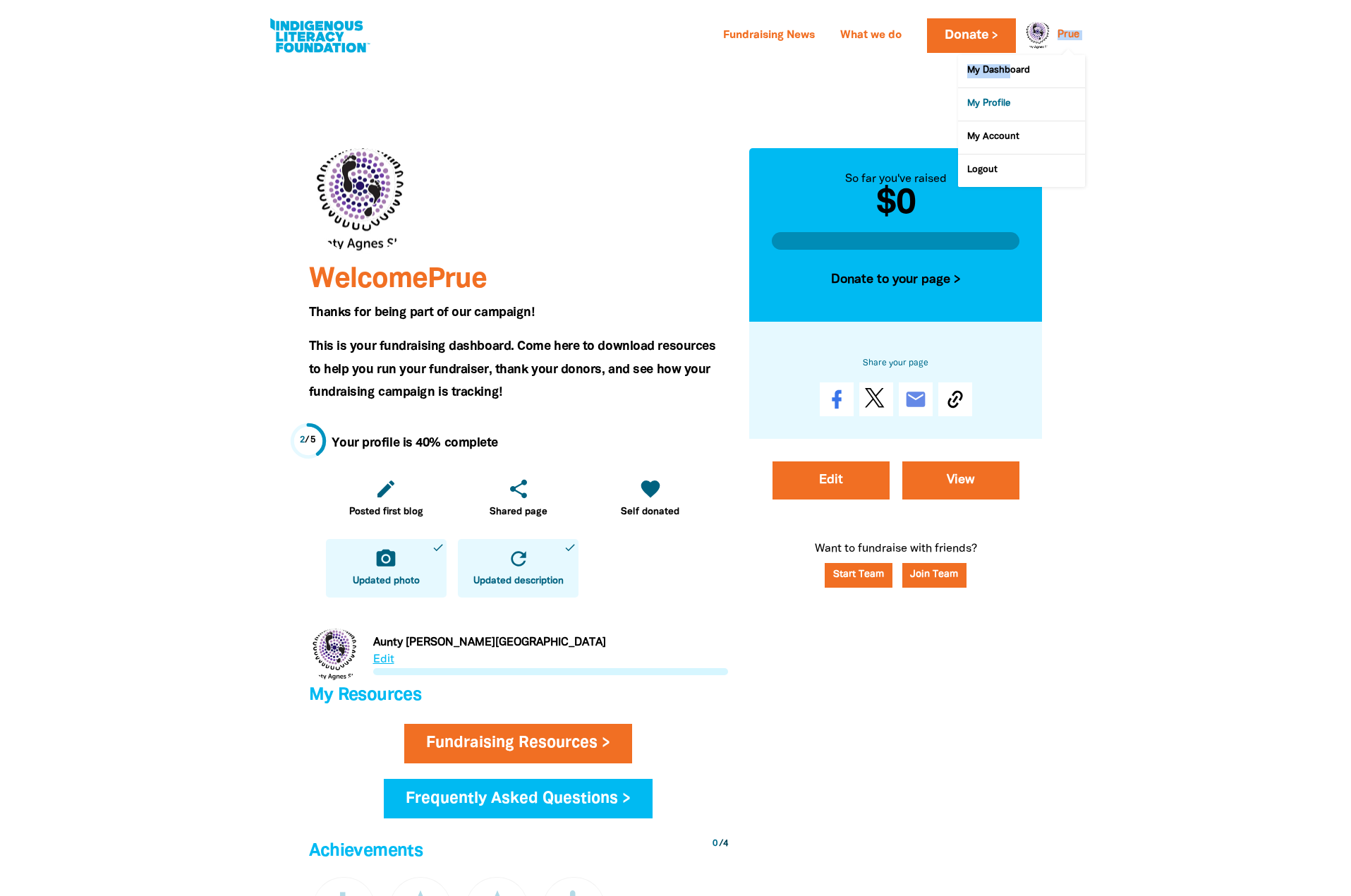
drag, startPoint x: 1056, startPoint y: 35, endPoint x: 1000, endPoint y: 90, distance: 78.5
click at [1052, 46] on div "Prue Prue My Dashboard My Profile My Account Logout" at bounding box center [1068, 35] width 33 height 21
click at [998, 102] on link "My Profile" at bounding box center [1021, 104] width 127 height 32
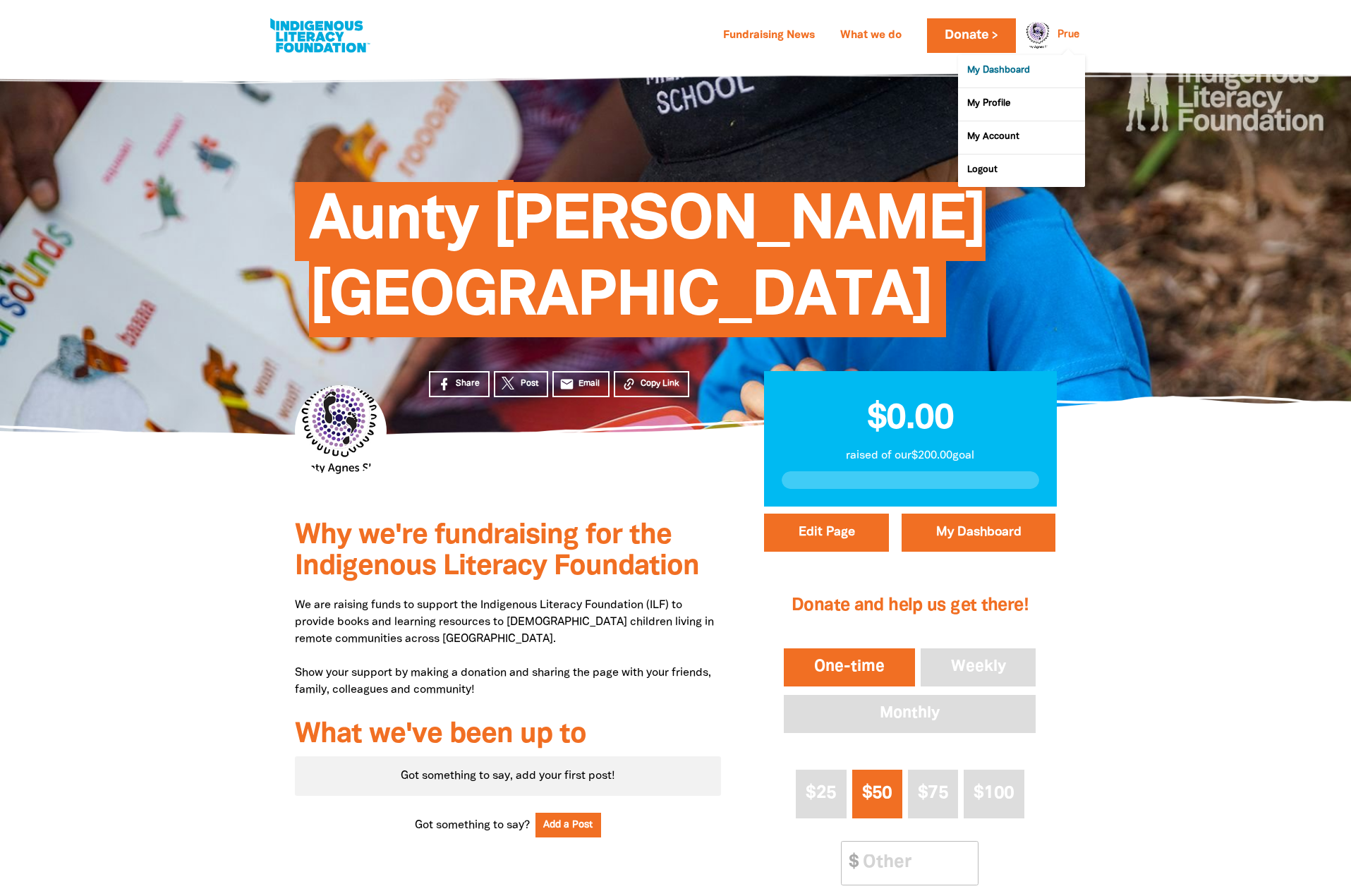
click at [1012, 72] on link "My Dashboard" at bounding box center [1021, 71] width 127 height 32
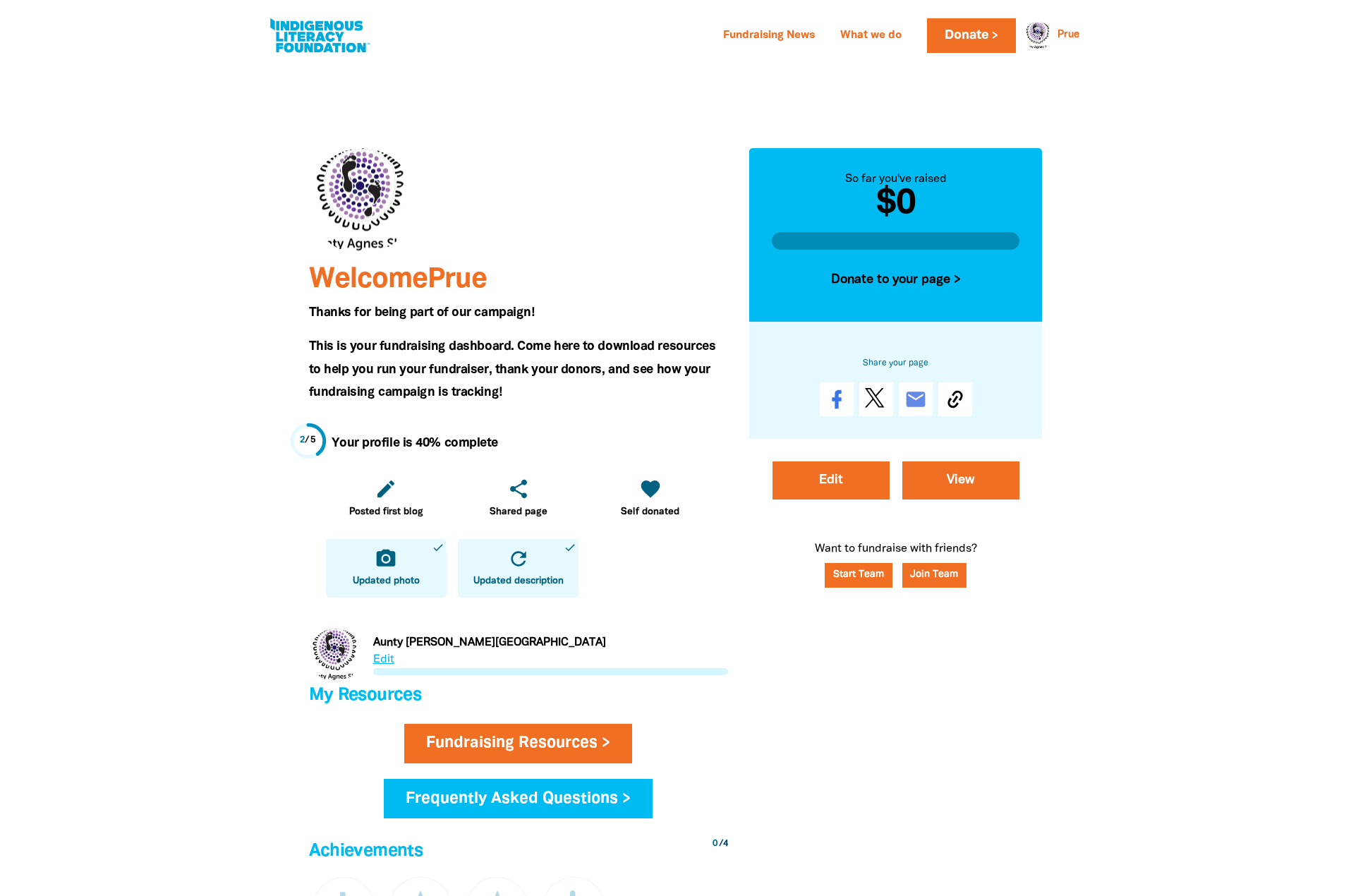
click at [375, 569] on icon "camera_alt" at bounding box center [385, 558] width 22 height 22
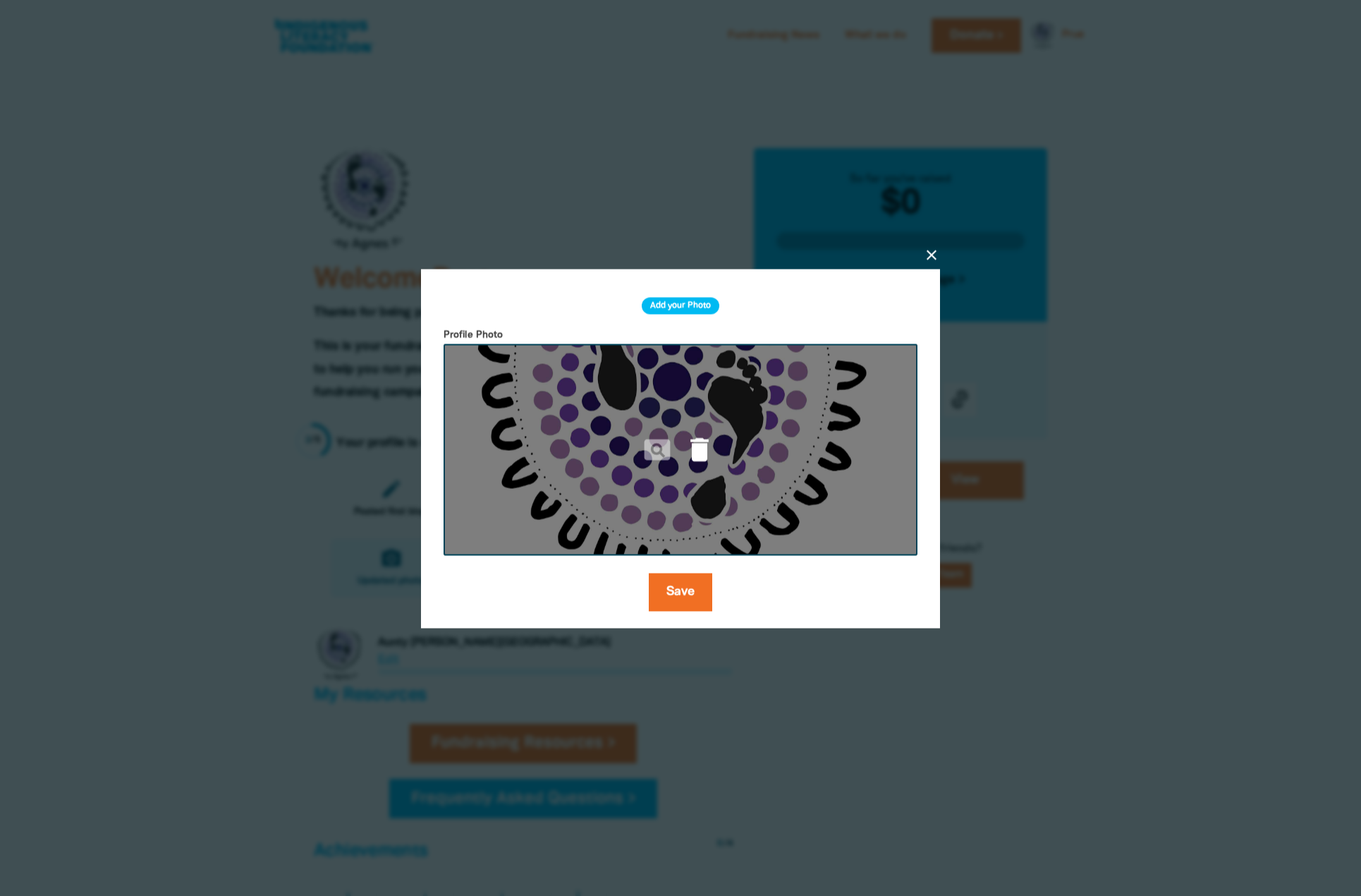
click at [693, 449] on icon "delete" at bounding box center [700, 449] width 31 height 31
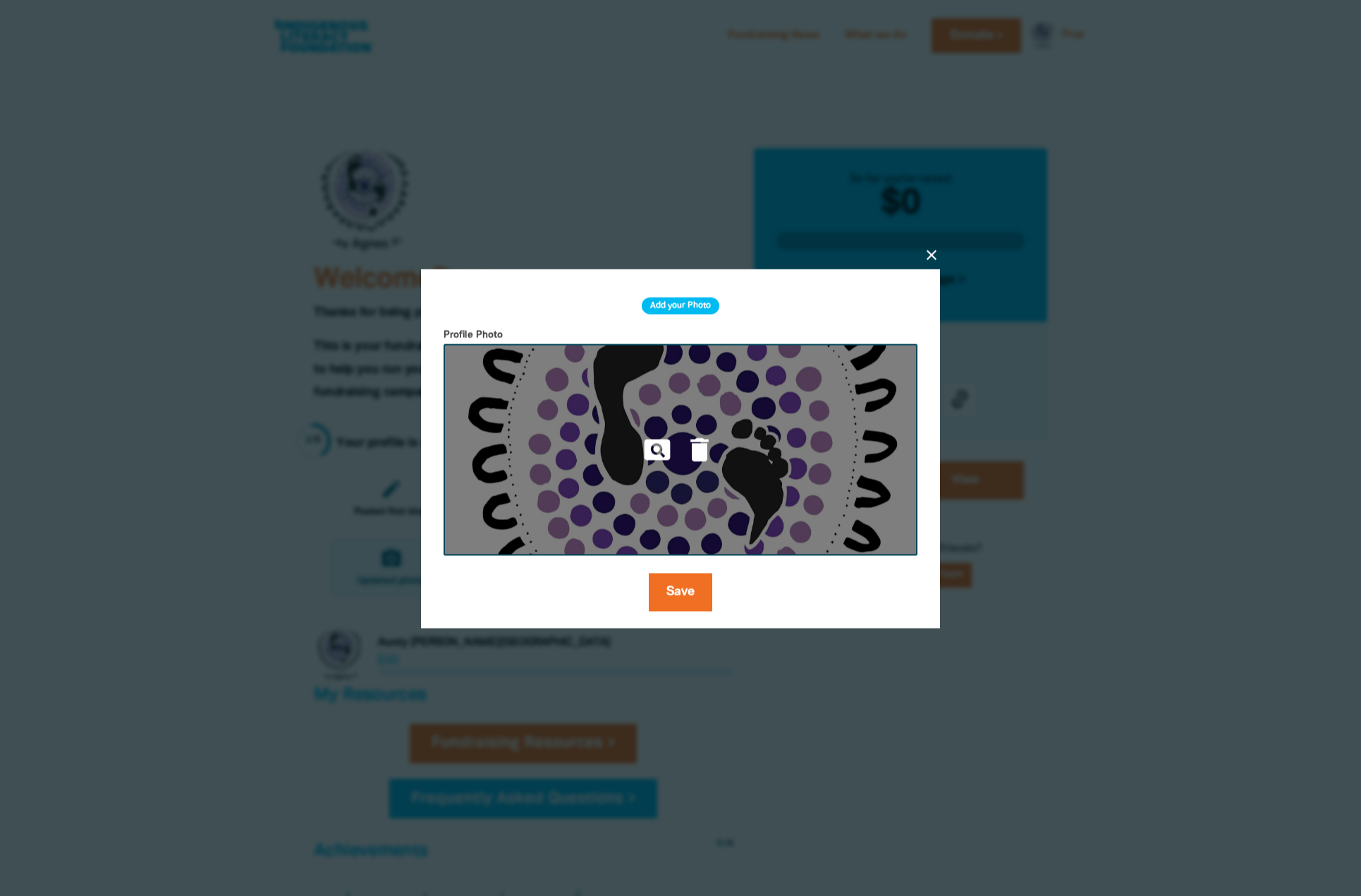
click at [824, 470] on img at bounding box center [680, 449] width 474 height 212
click at [706, 441] on icon "delete" at bounding box center [700, 449] width 31 height 31
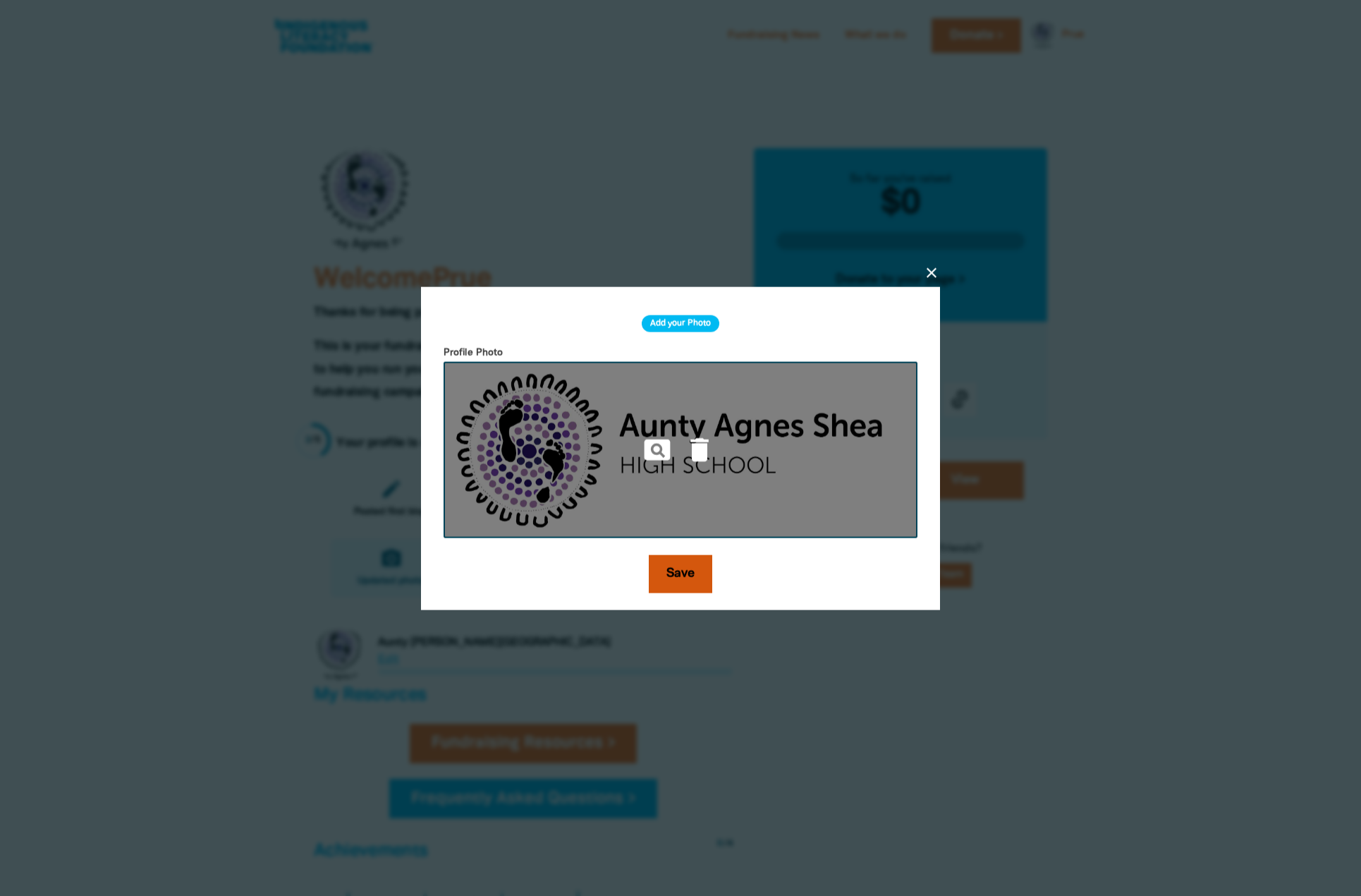
click at [681, 570] on button "Save" at bounding box center [680, 572] width 63 height 38
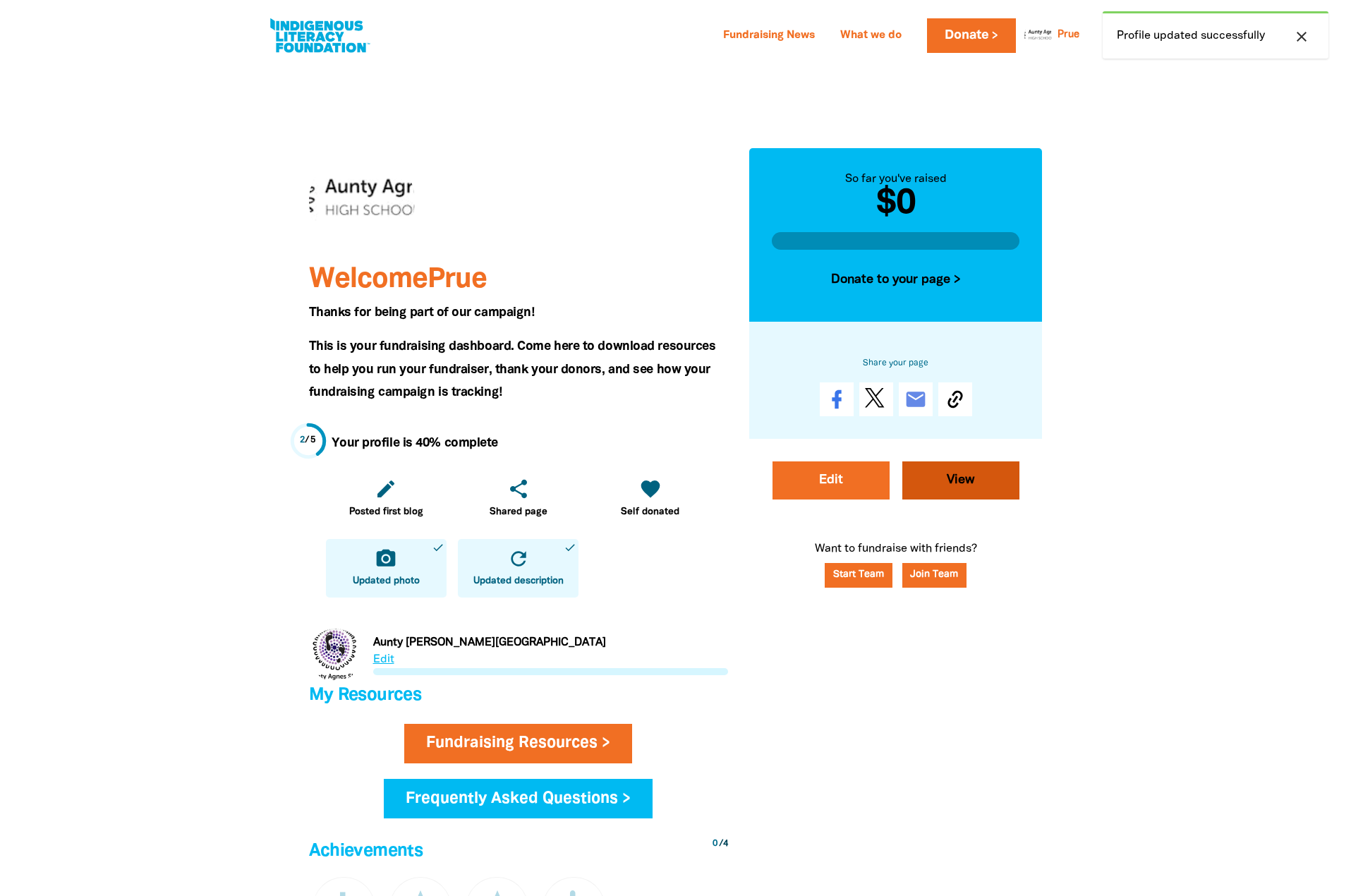
click at [941, 490] on link "View" at bounding box center [960, 480] width 117 height 38
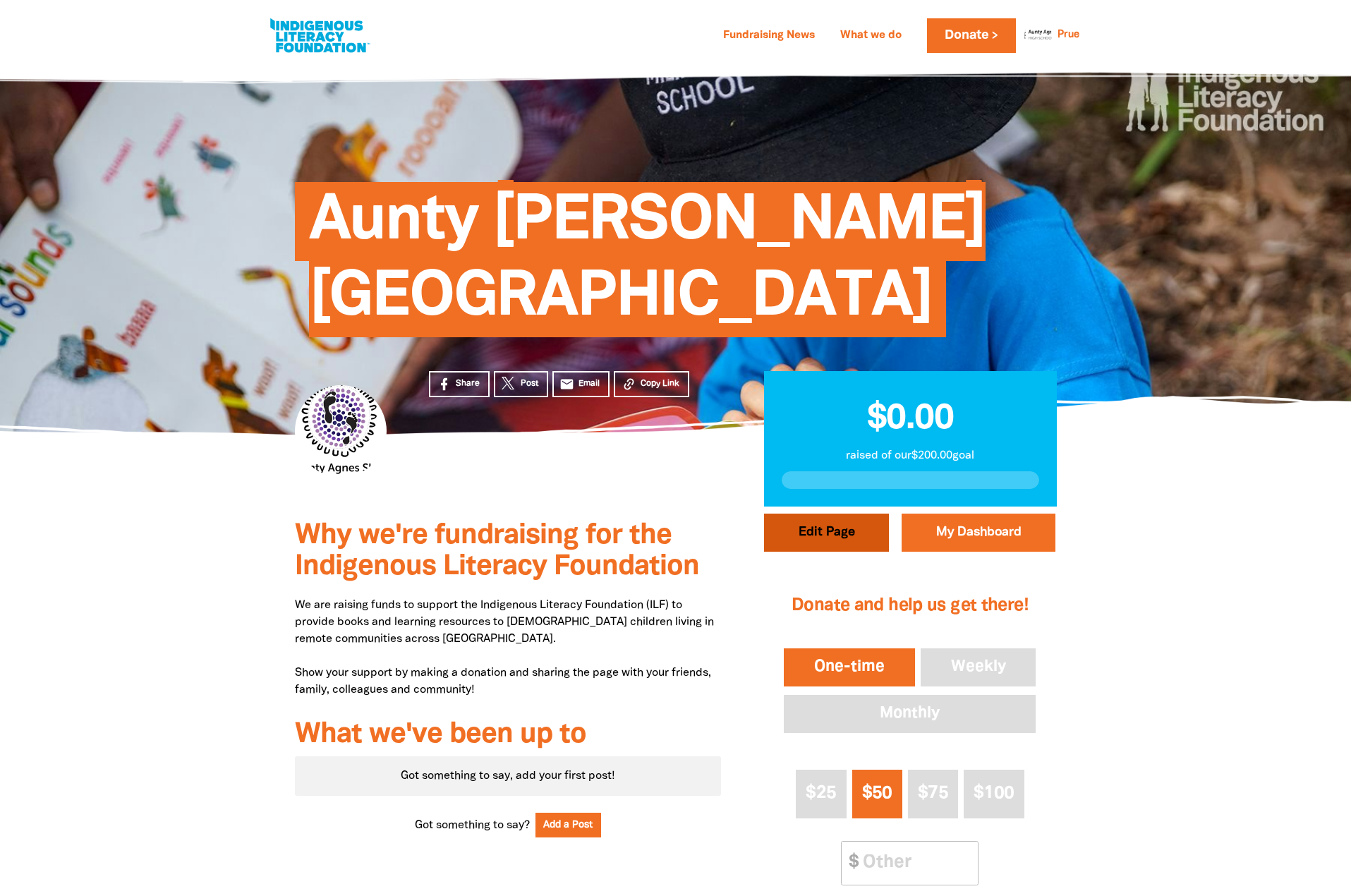
click at [815, 537] on button "Edit Page" at bounding box center [826, 532] width 124 height 38
select select "Yes"
select select "School"
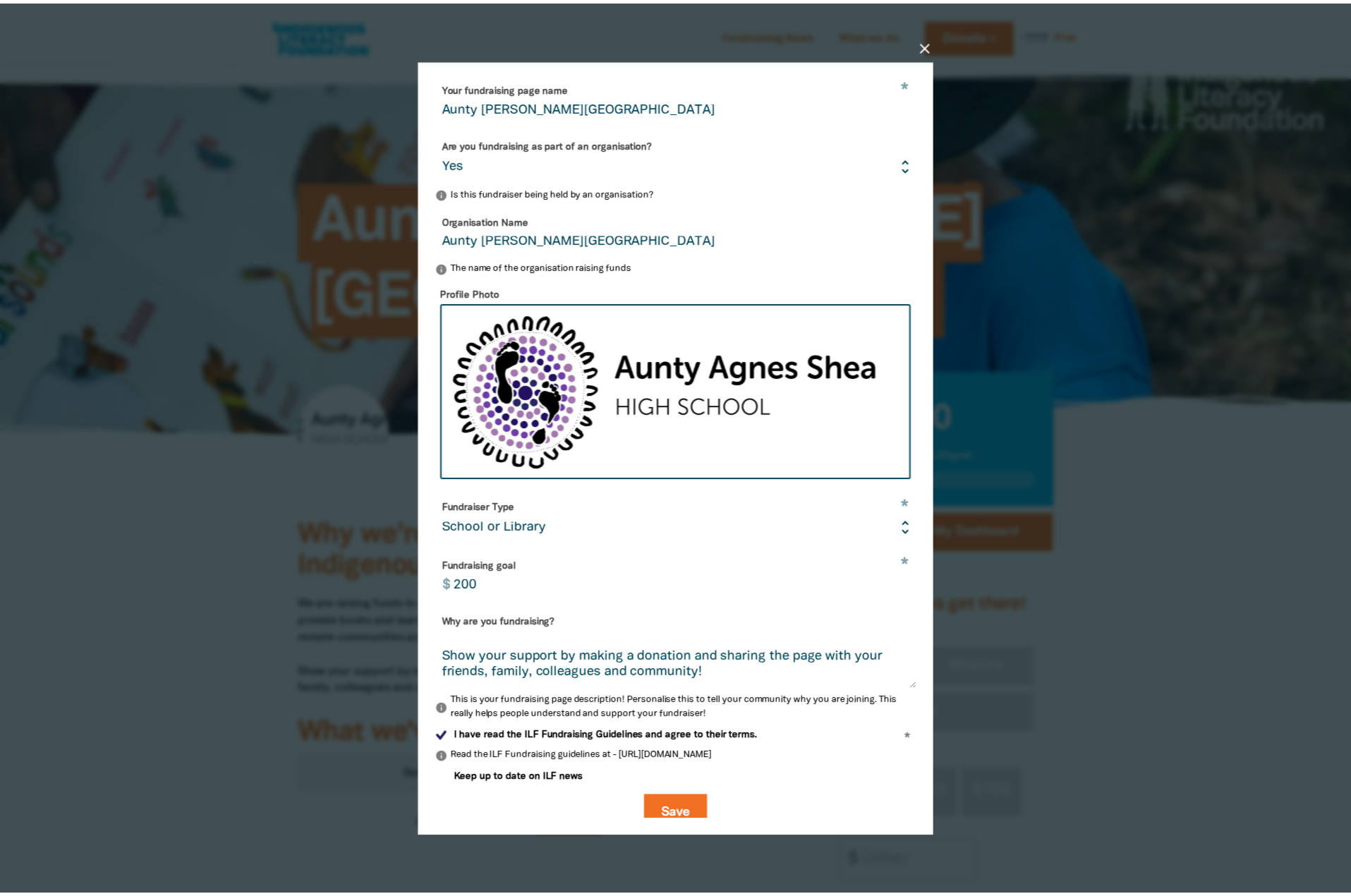
scroll to position [56, 0]
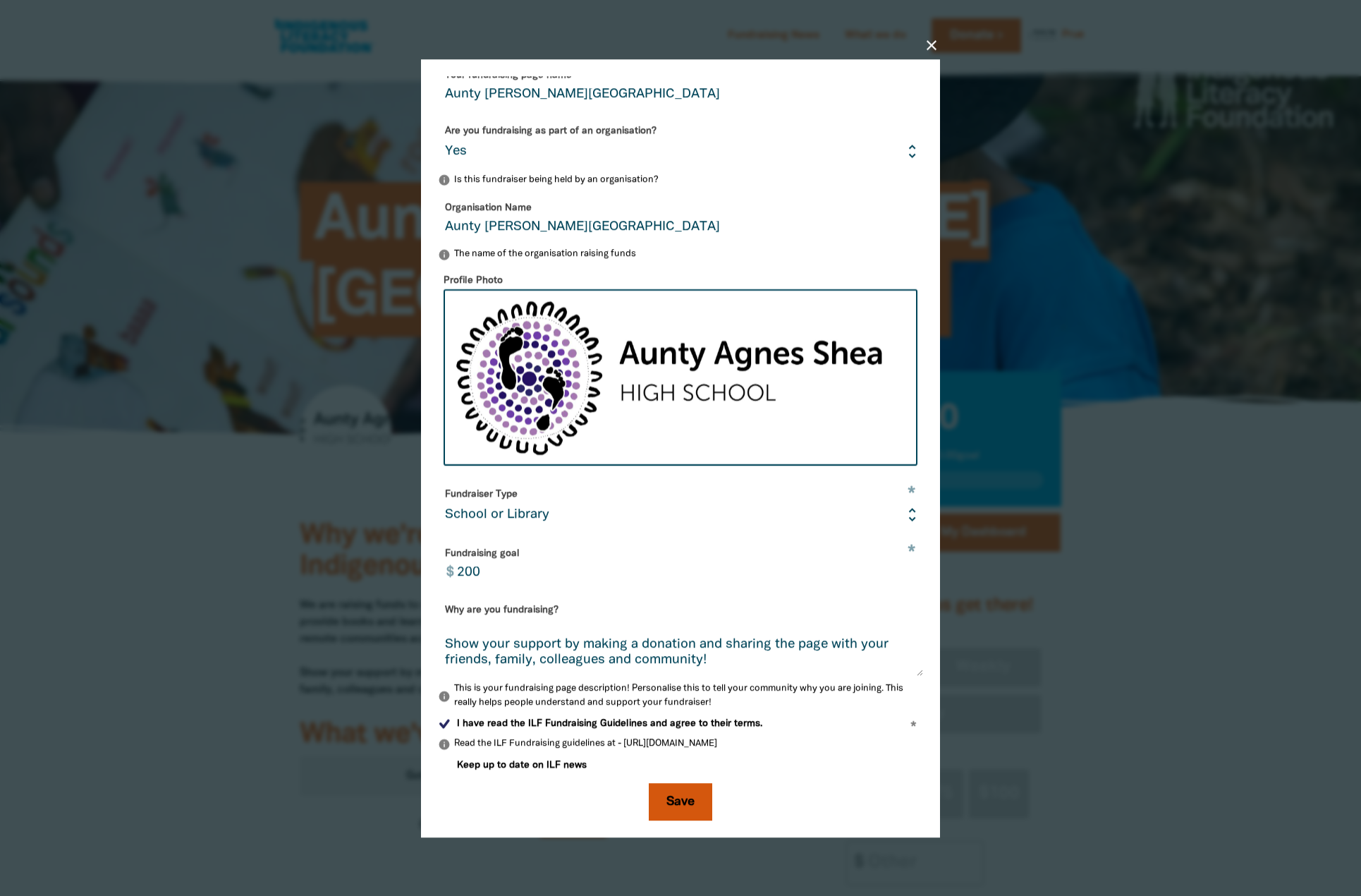
click at [673, 801] on button "Save" at bounding box center [680, 801] width 63 height 38
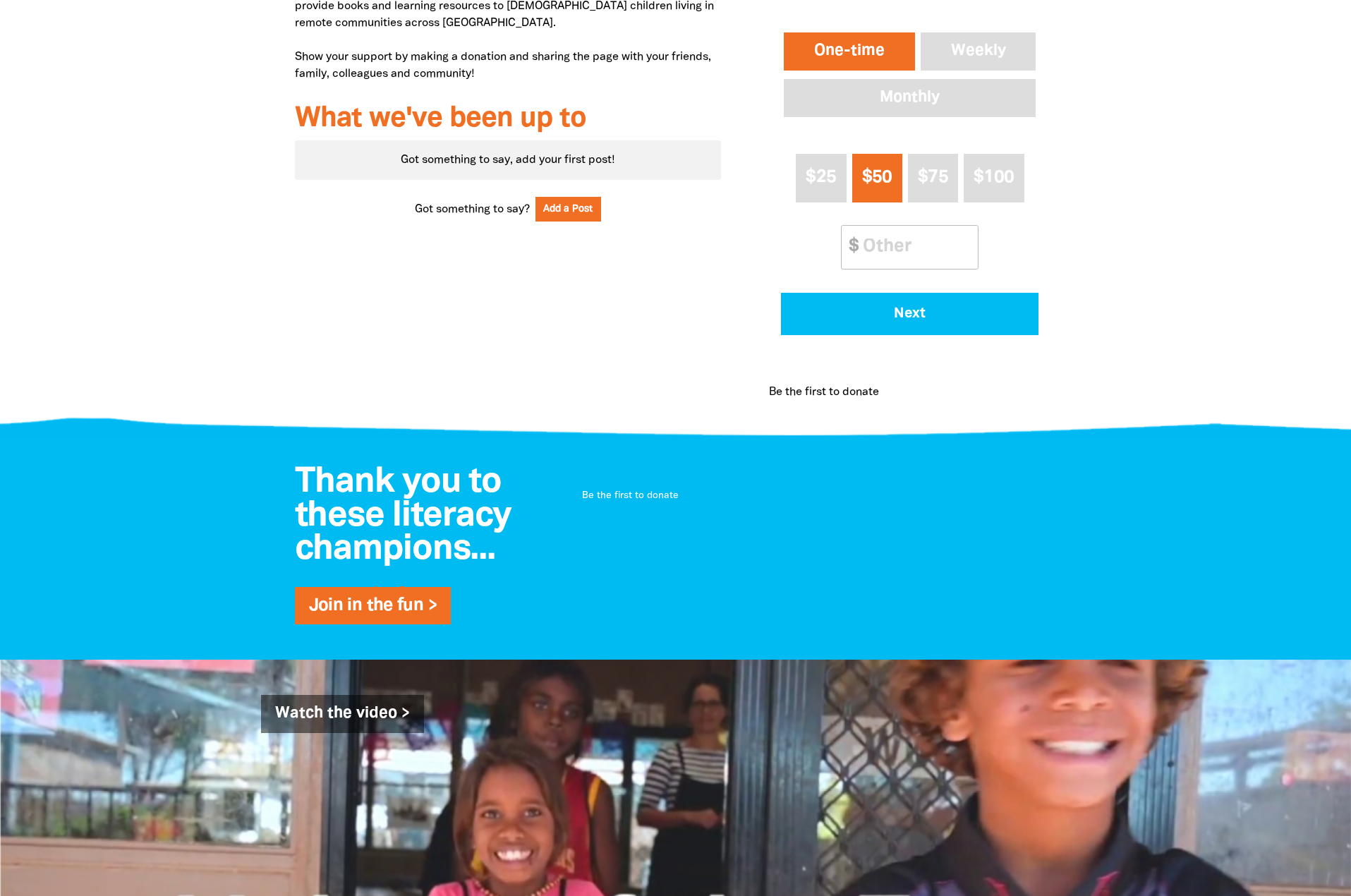
scroll to position [0, 0]
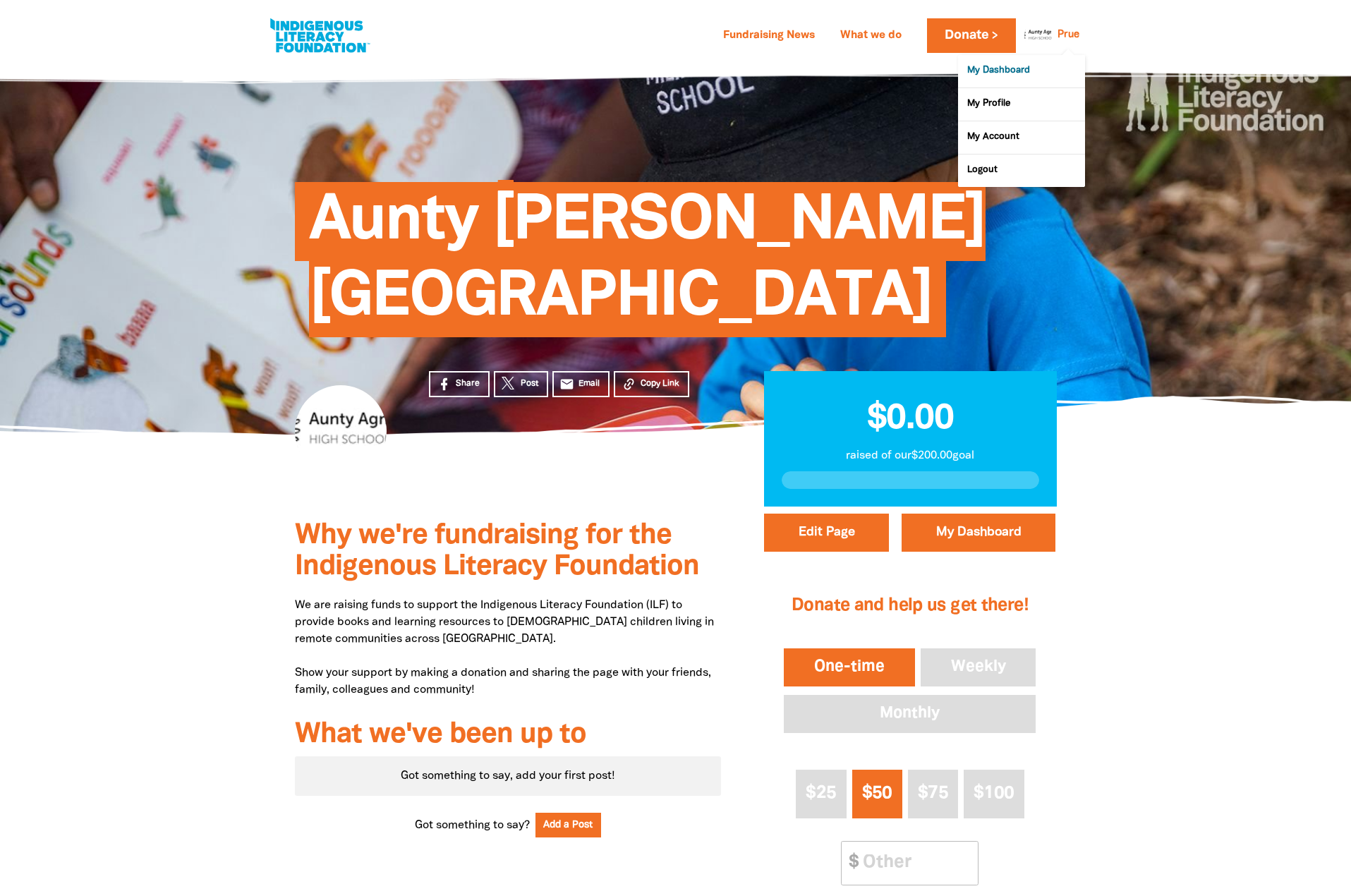
click at [1001, 71] on link "My Dashboard" at bounding box center [1021, 71] width 127 height 32
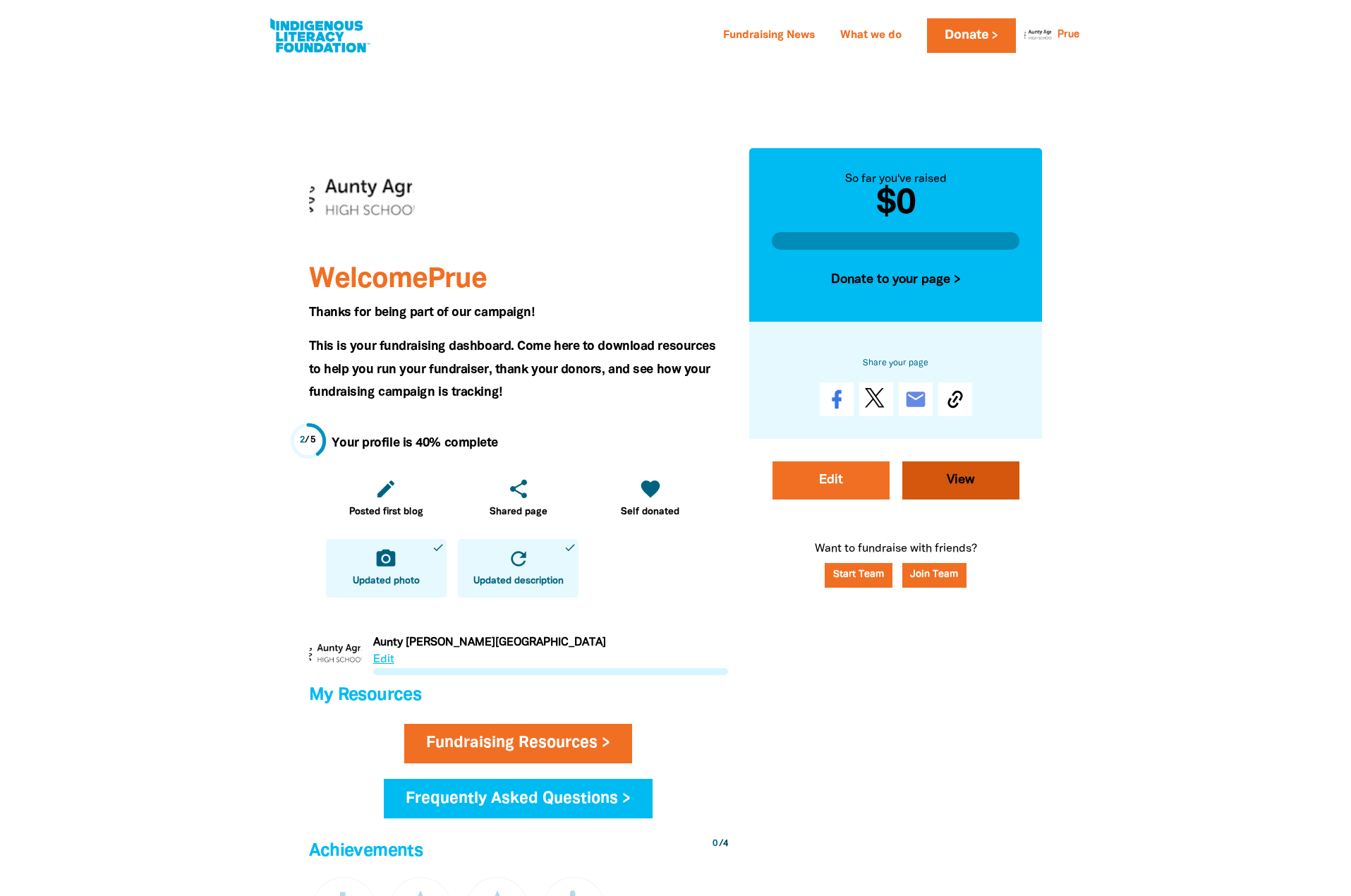
click at [934, 484] on link "View" at bounding box center [960, 480] width 117 height 38
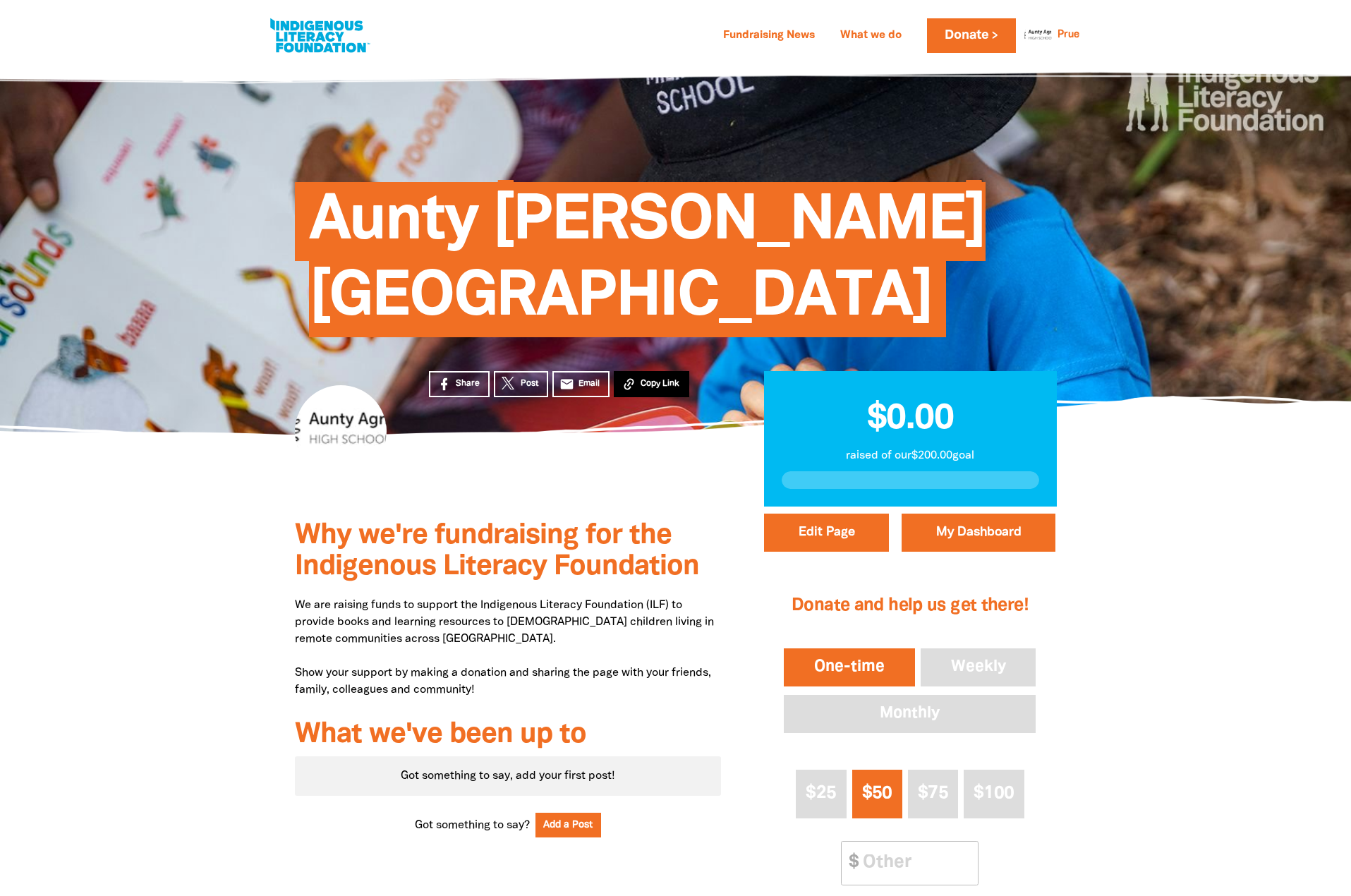
click at [637, 384] on button "Copy Link" at bounding box center [651, 384] width 76 height 26
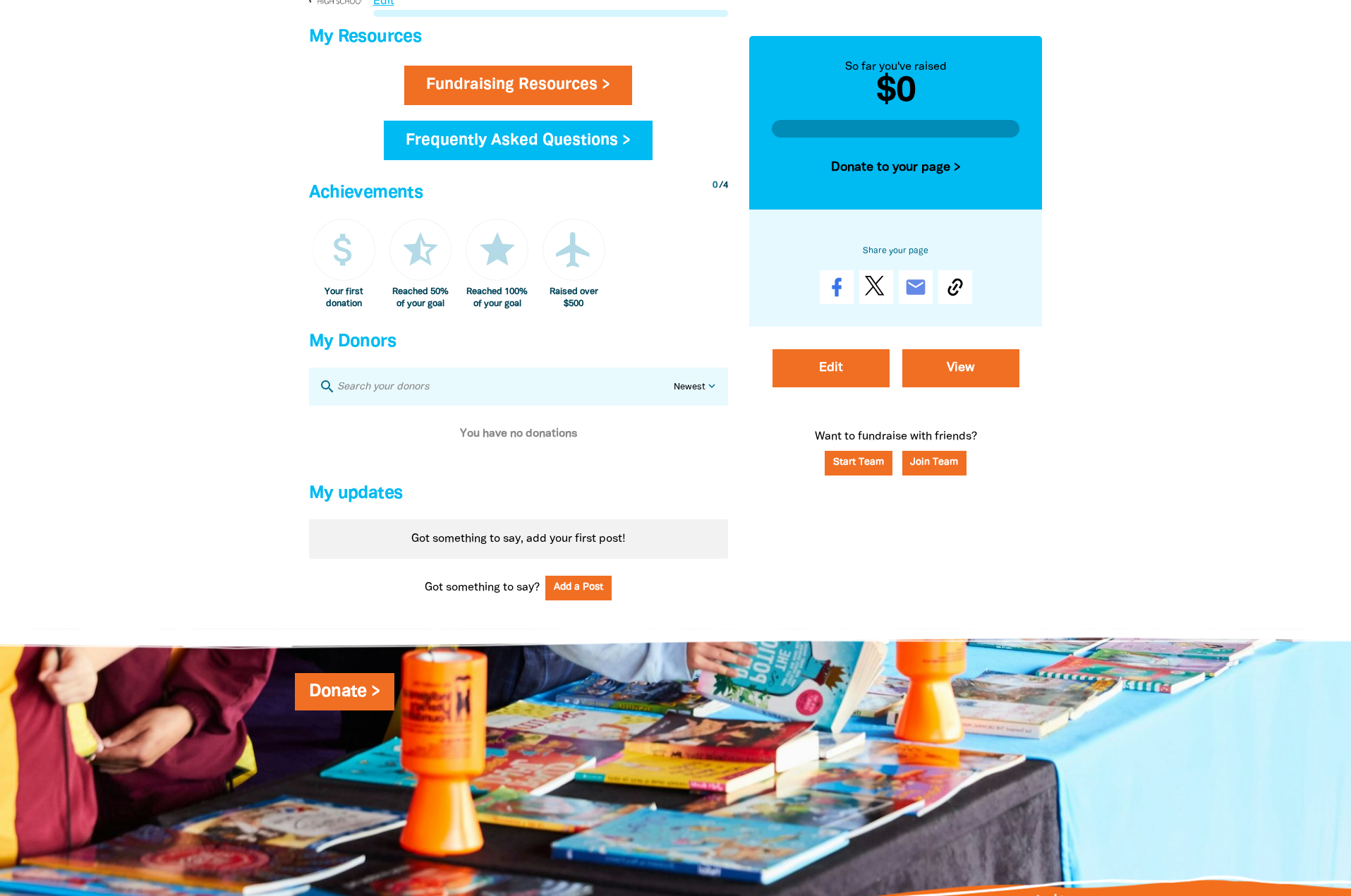
scroll to position [1194, 0]
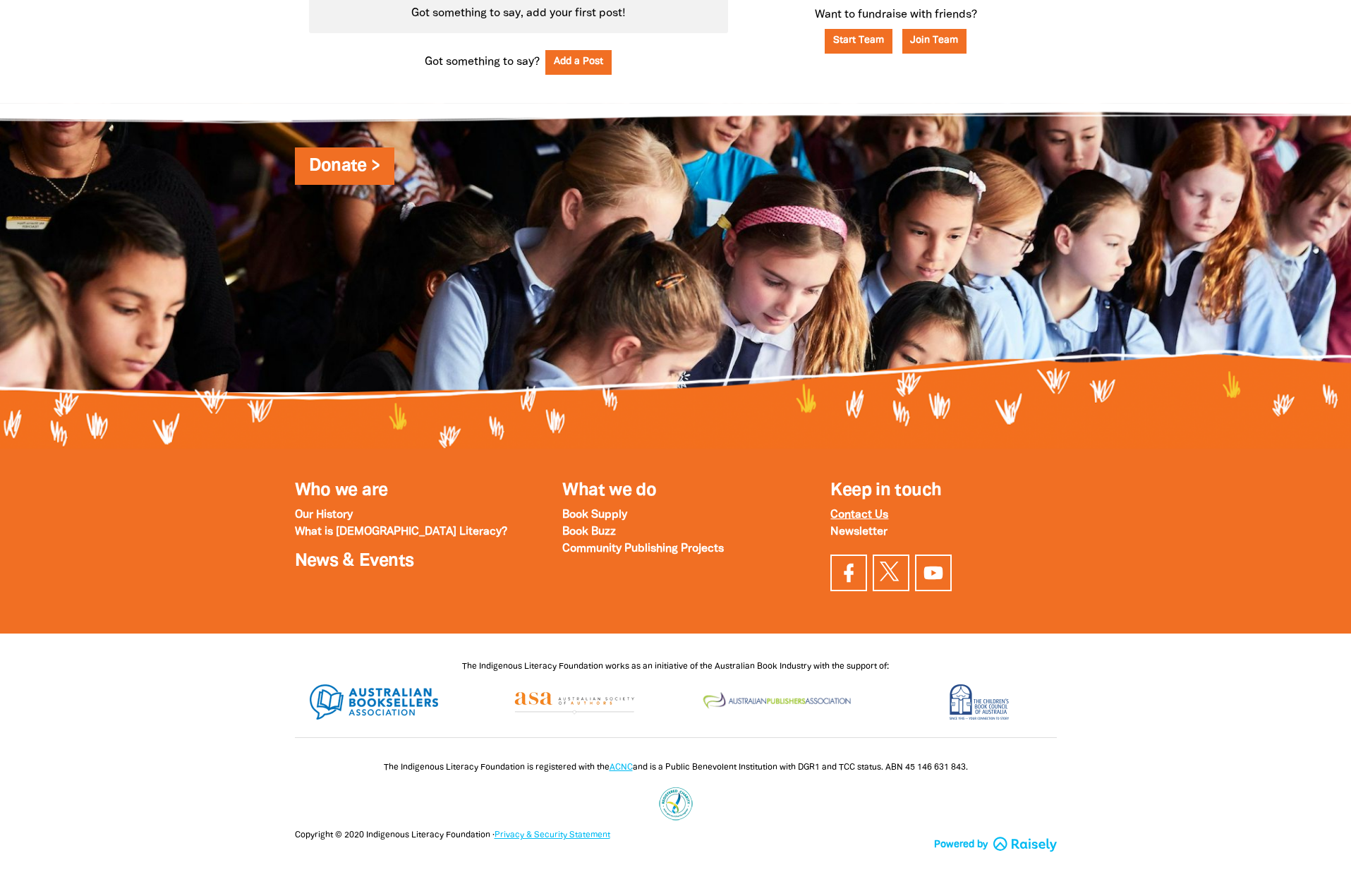
click at [850, 514] on strong "Contact Us" at bounding box center [858, 515] width 57 height 10
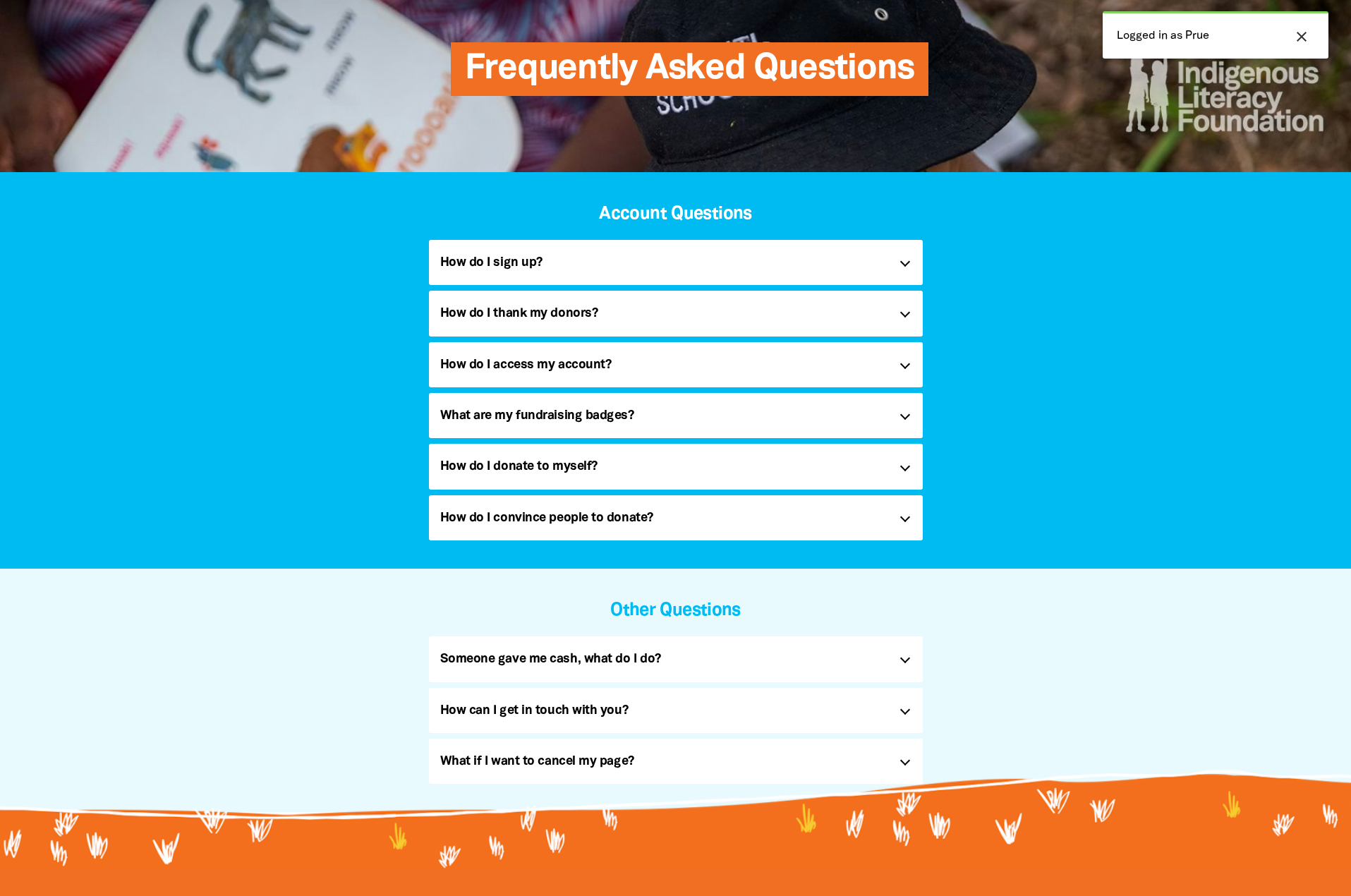
scroll to position [189, 0]
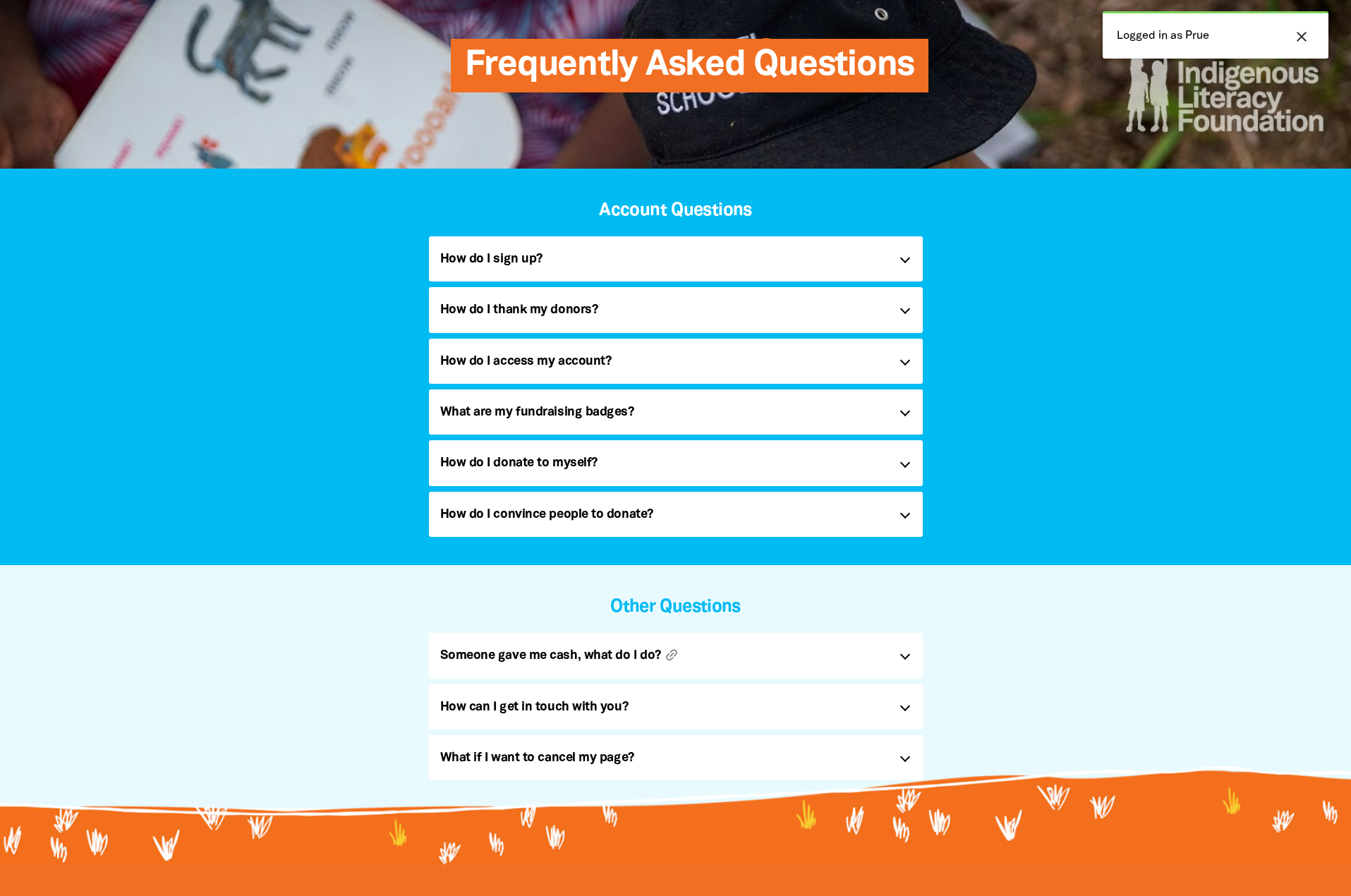
click at [633, 648] on h5 "Someone gave me cash, what do I do? link" at bounding box center [664, 654] width 448 height 22
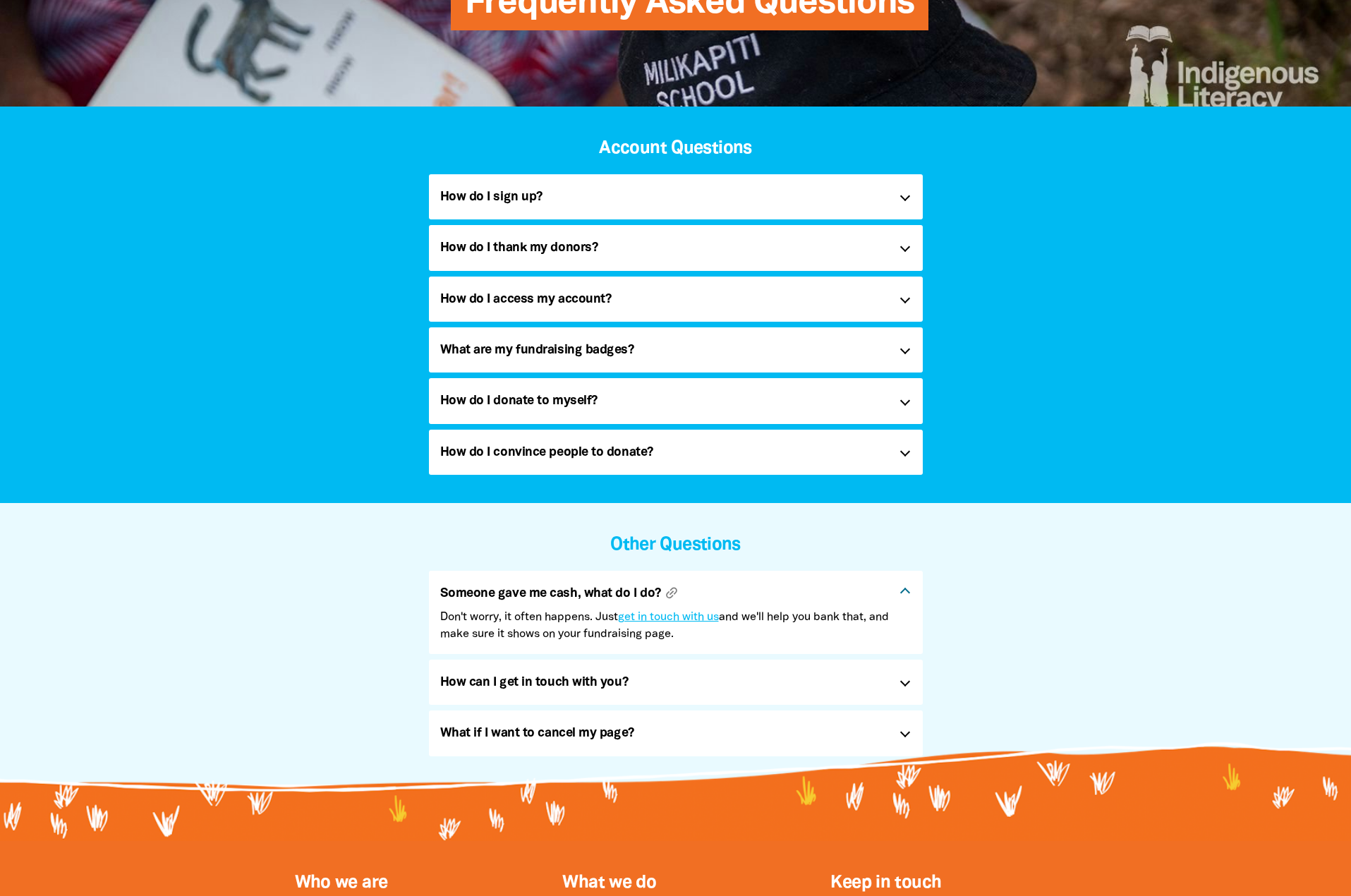
scroll to position [282, 0]
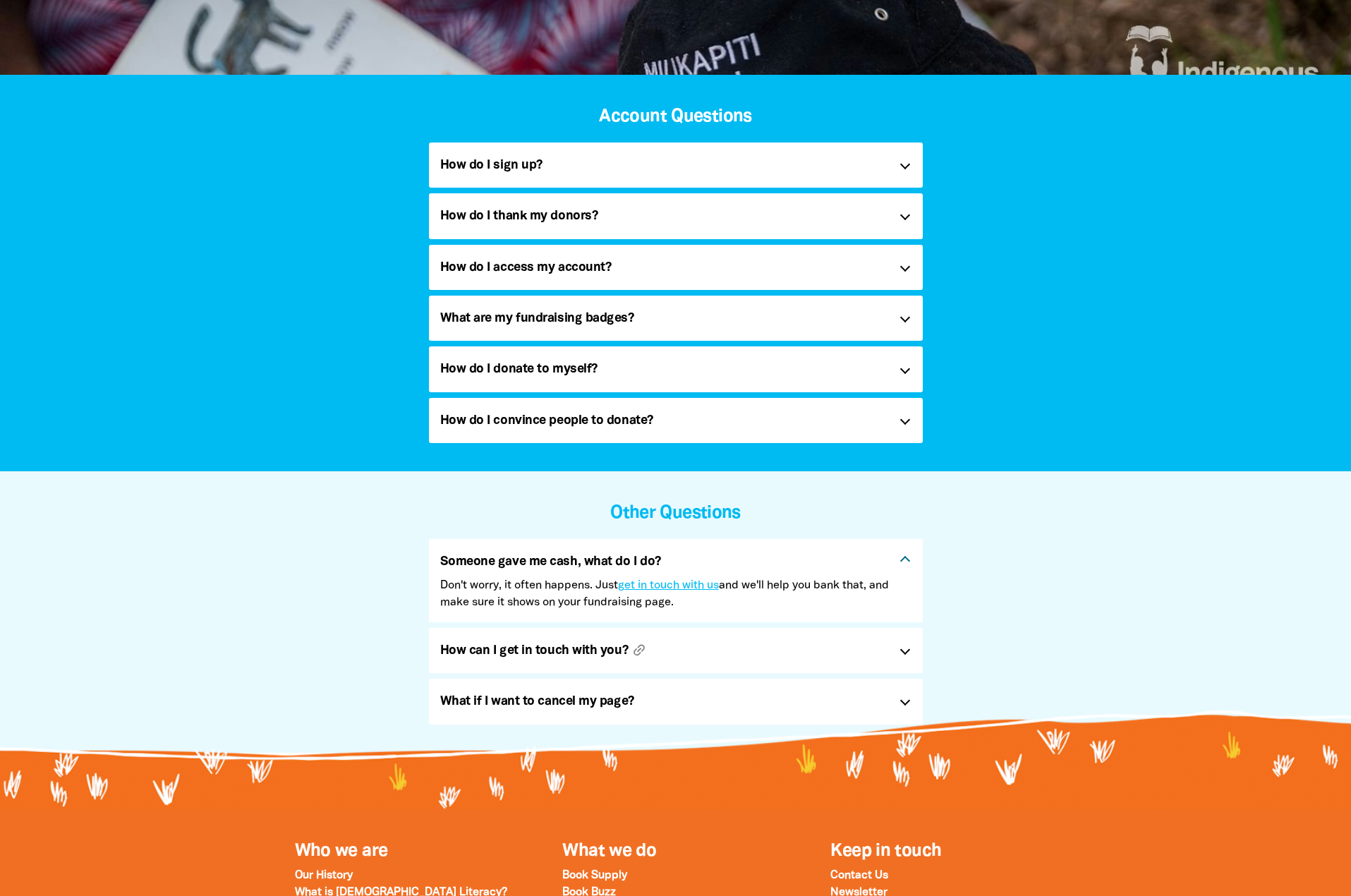
click at [705, 644] on h5 "How can I get in touch with you? link" at bounding box center [664, 649] width 448 height 22
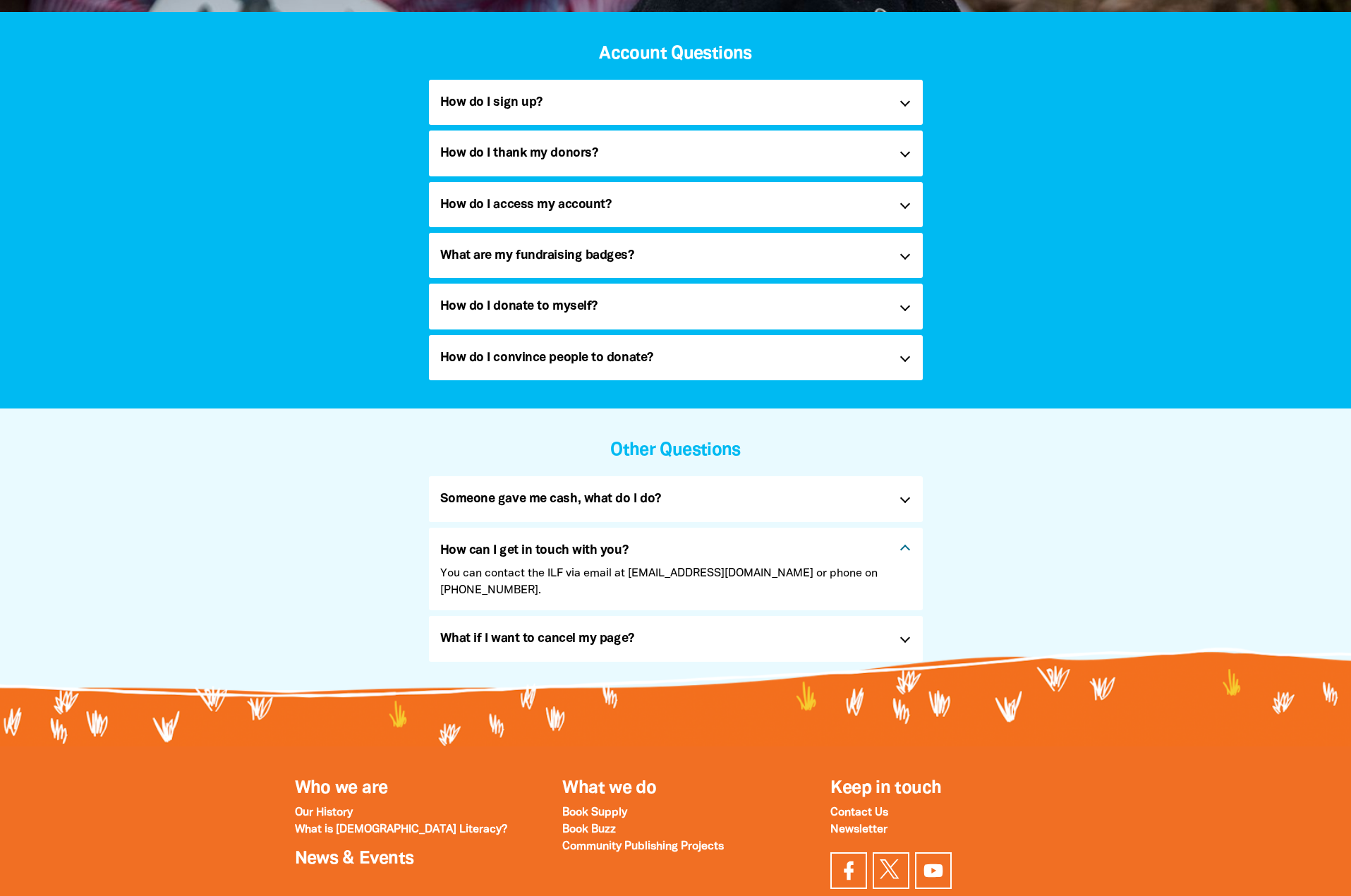
scroll to position [376, 0]
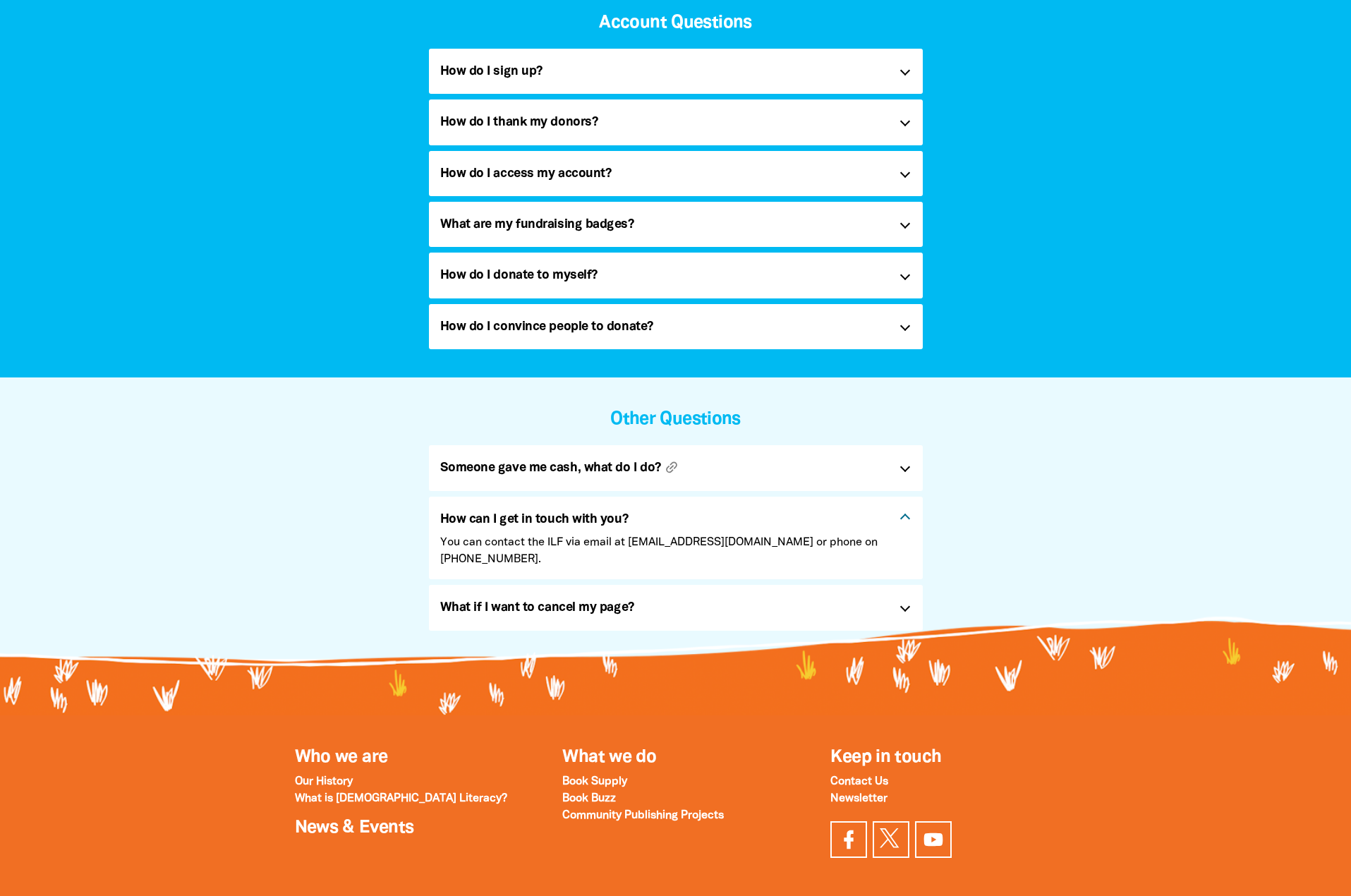
click at [561, 457] on h5 "Someone gave me cash, what do I do? link" at bounding box center [664, 466] width 448 height 22
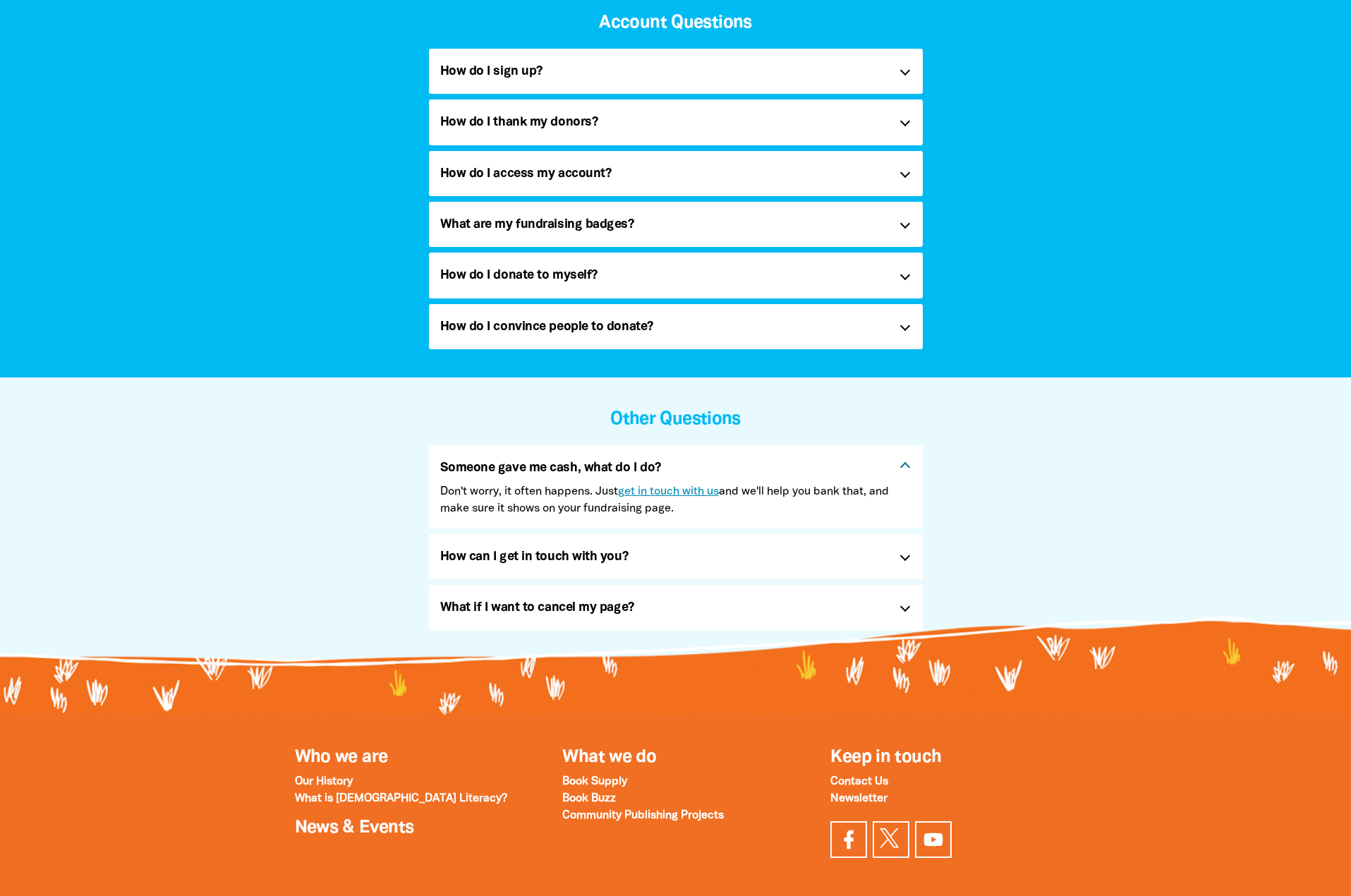
click at [639, 493] on link "get in touch with us" at bounding box center [669, 492] width 101 height 10
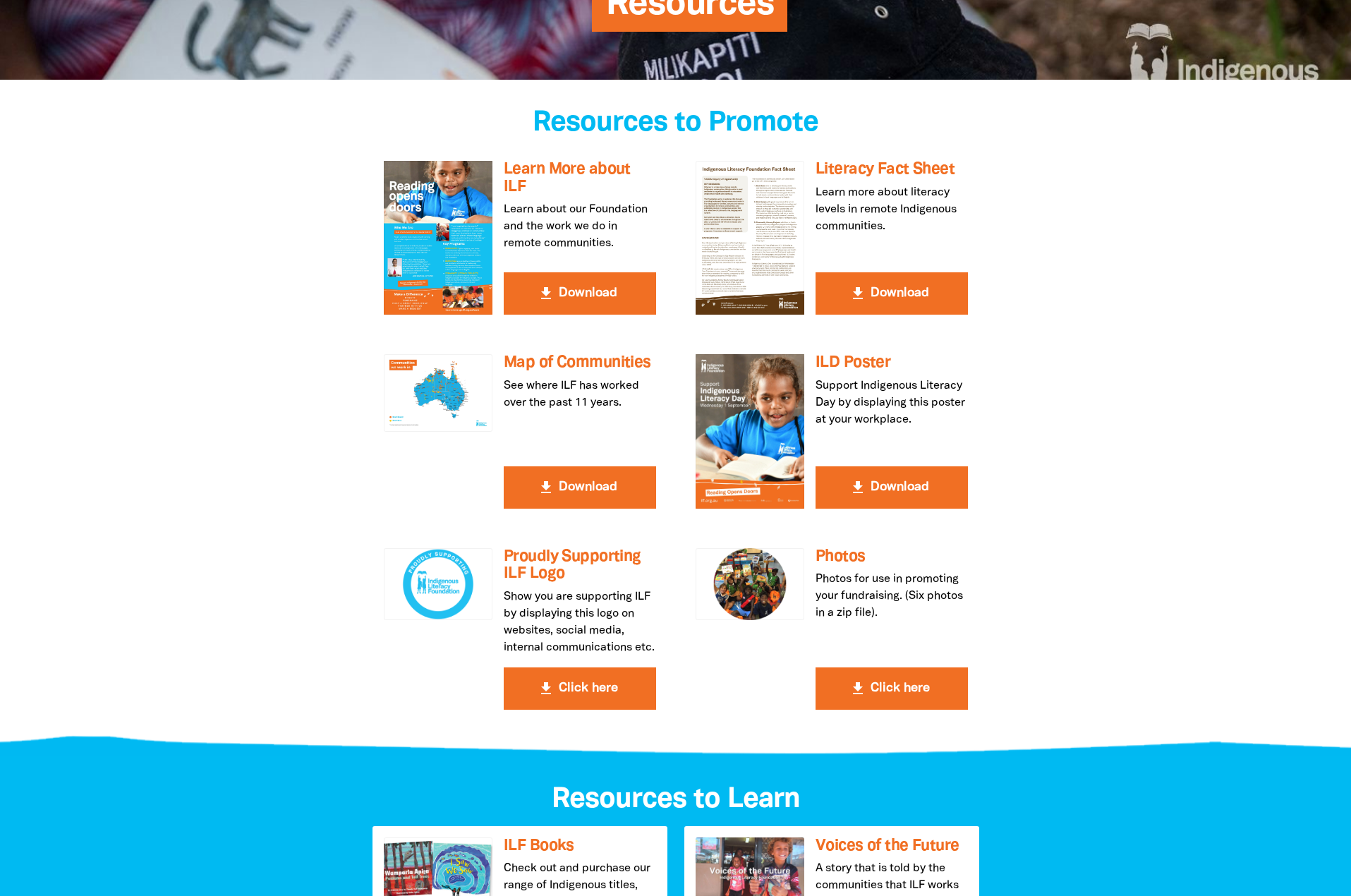
scroll to position [282, 0]
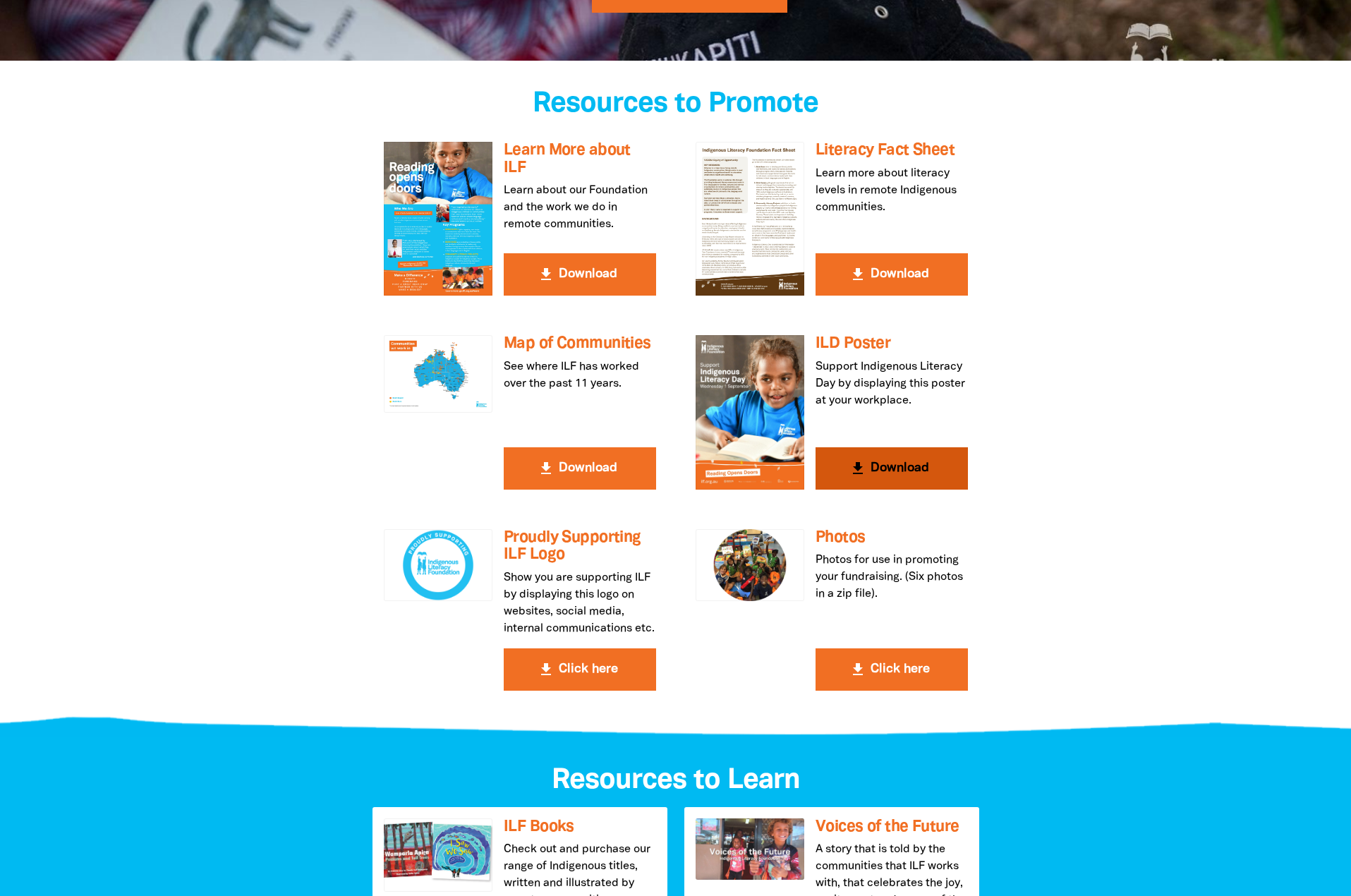
click at [926, 476] on button "get_app Download" at bounding box center [891, 468] width 153 height 43
click at [581, 690] on button "get_app Click here" at bounding box center [579, 670] width 153 height 43
